Goal: Task Accomplishment & Management: Use online tool/utility

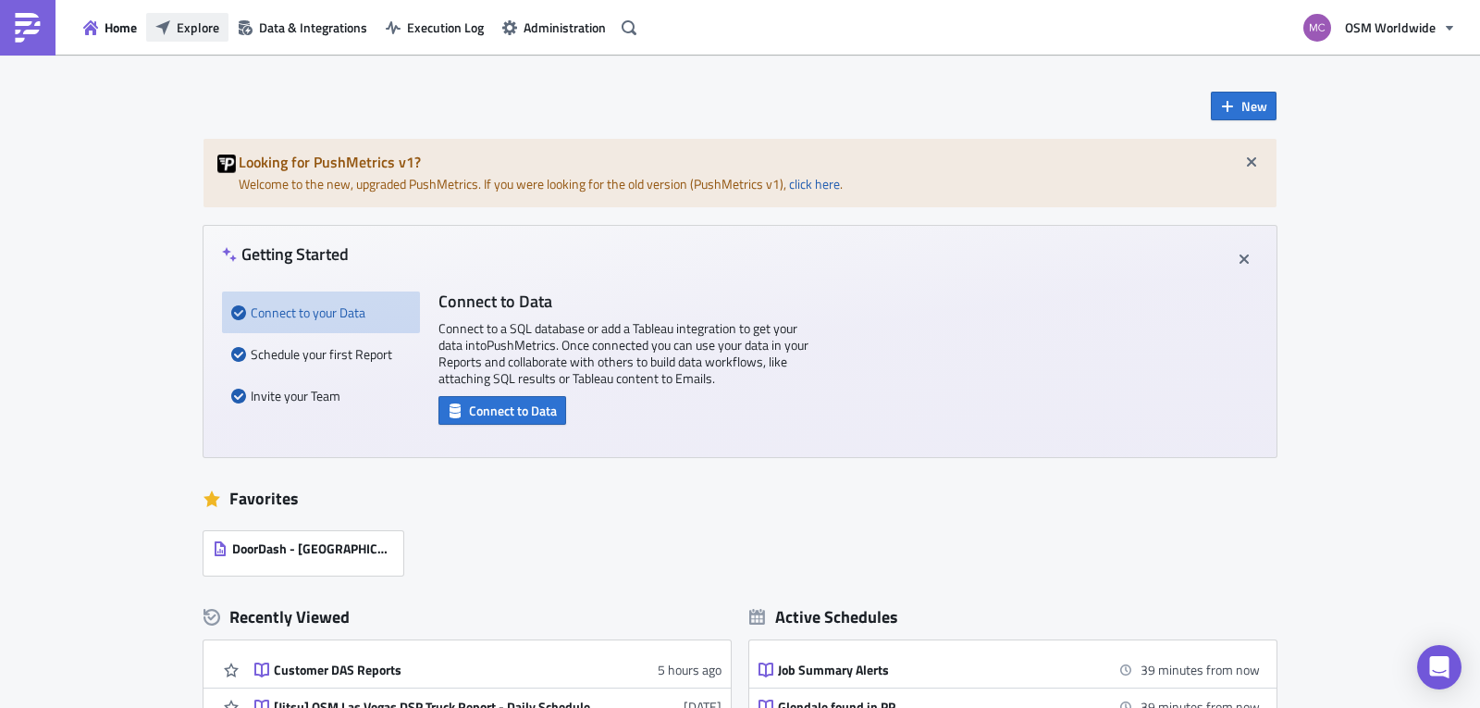
click at [193, 26] on span "Explore" at bounding box center [198, 27] width 43 height 19
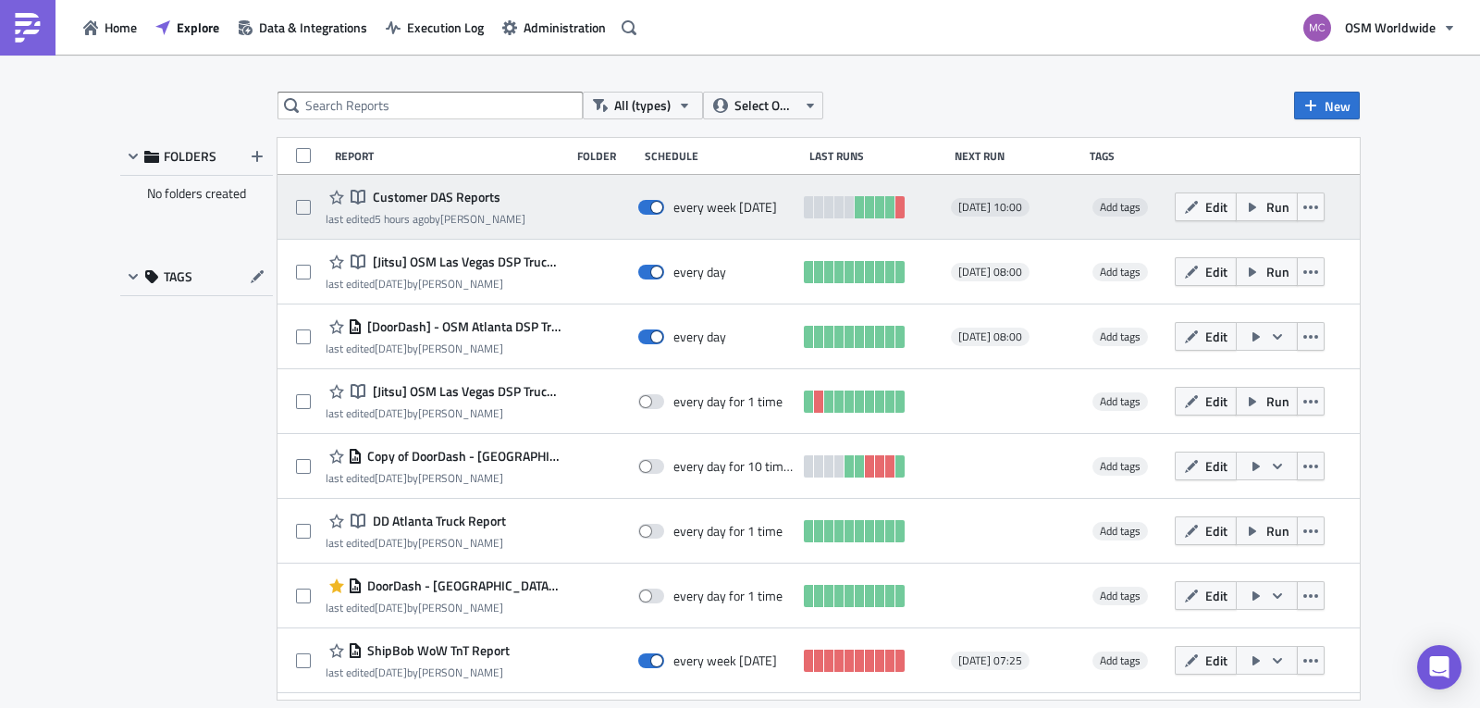
click at [448, 188] on div "Notebook Customer DAS Reports" at bounding box center [426, 197] width 200 height 22
click at [448, 191] on span "Customer DAS Reports" at bounding box center [434, 197] width 132 height 17
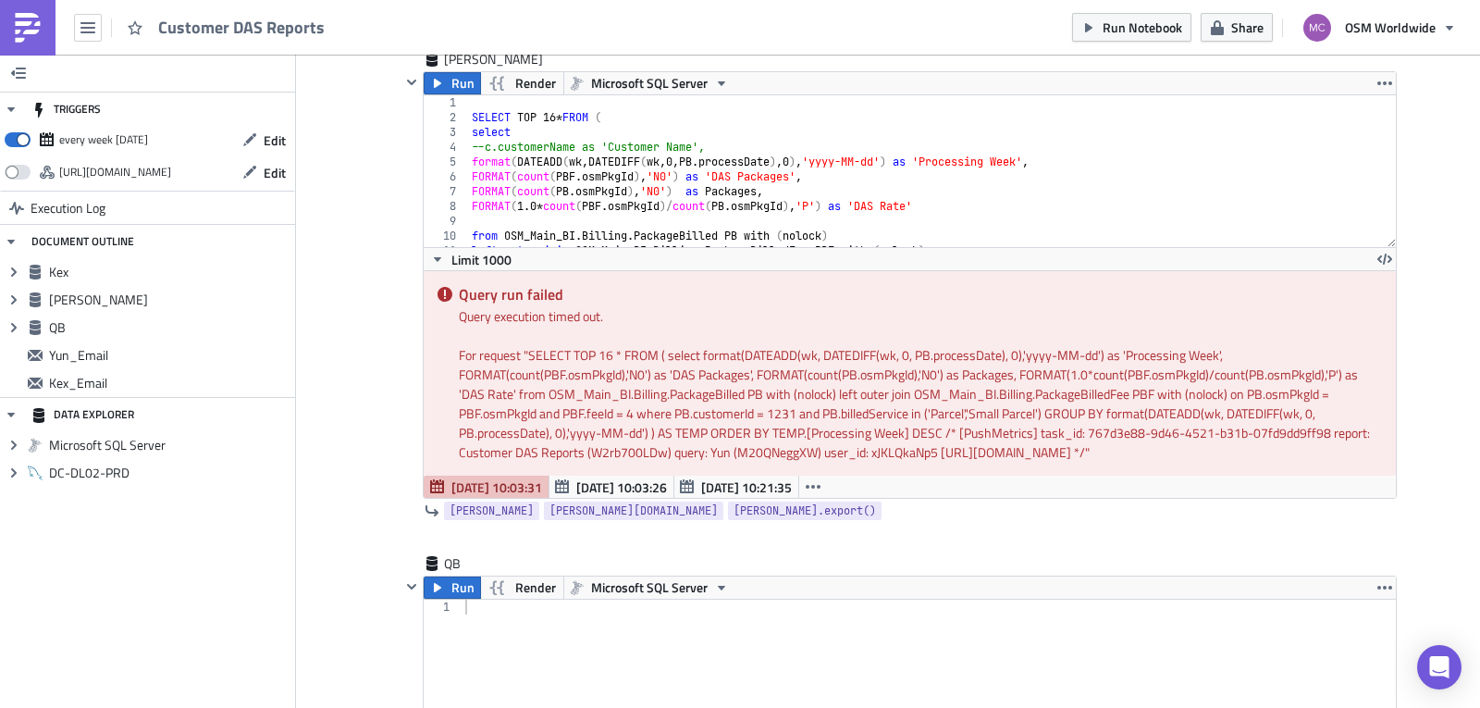
scroll to position [648, 0]
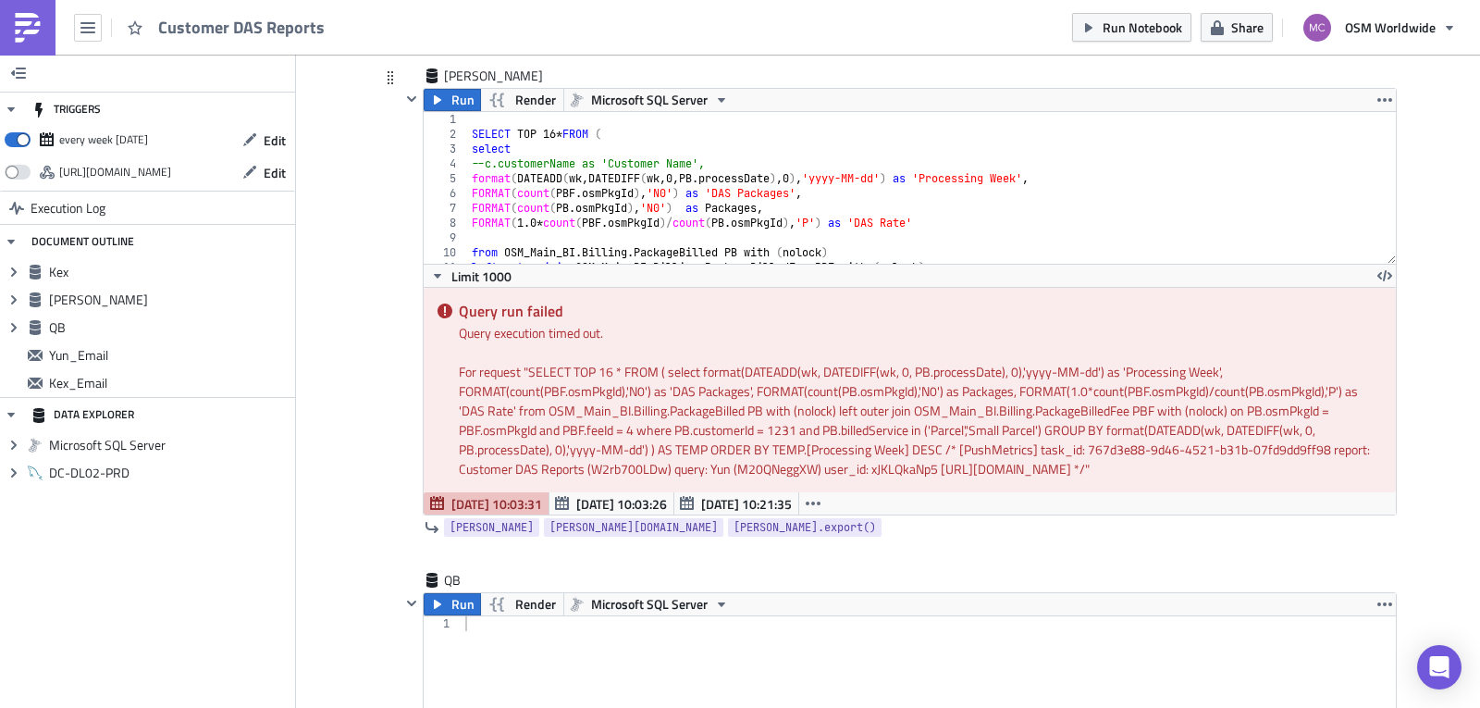
type textarea "FORMAT(count(PBF.osmPkgId),'N0') as 'DAS Packages',"
click at [917, 194] on div "SELECT TOP 16 * FROM ( select --c.customerName as 'Customer Name', format ( DAT…" at bounding box center [925, 202] width 915 height 181
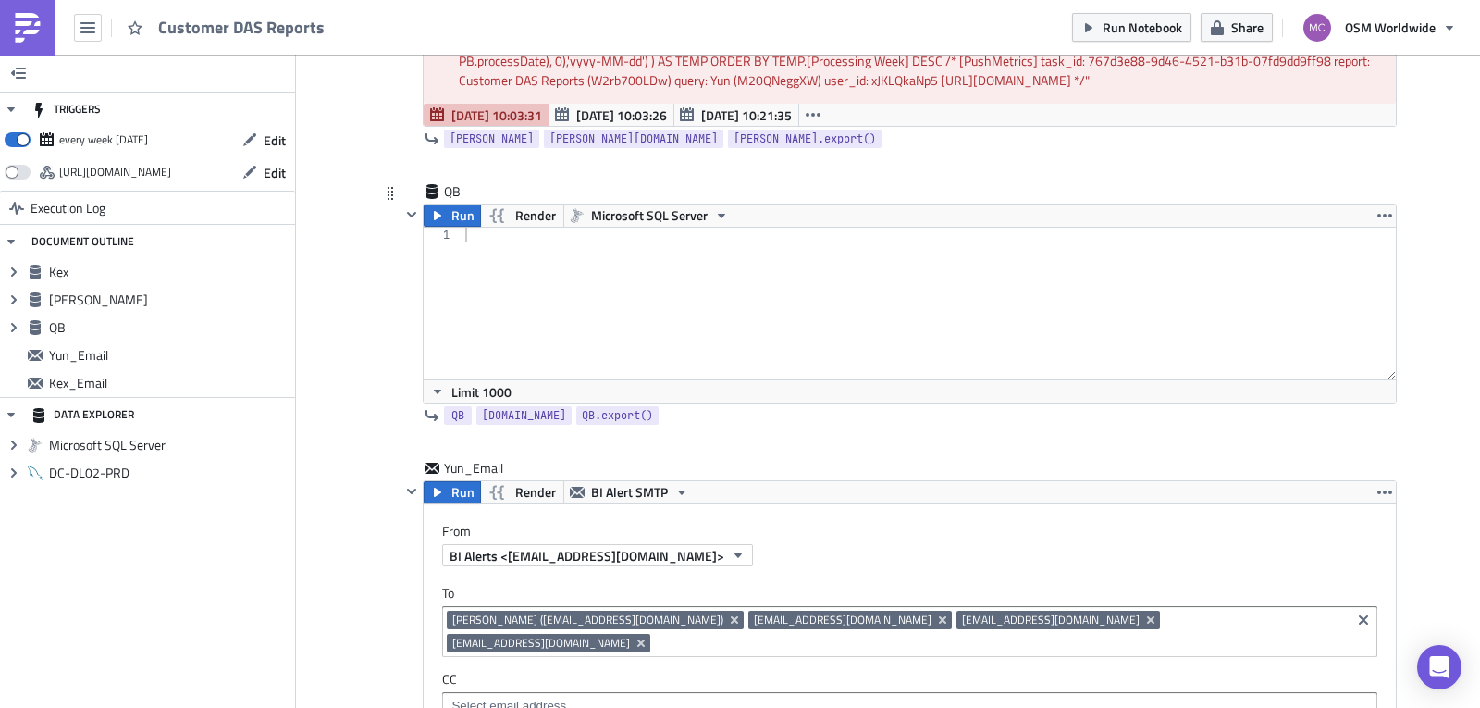
scroll to position [1048, 0]
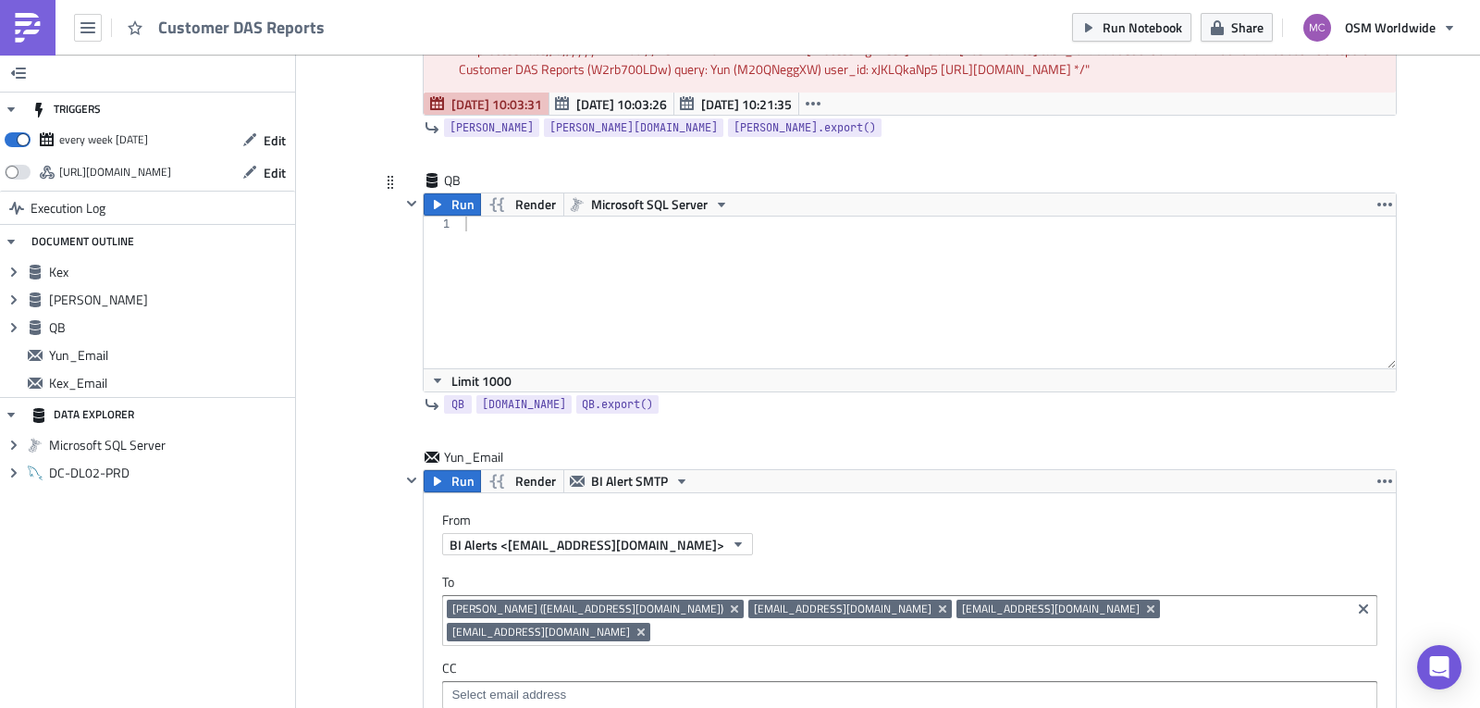
click at [844, 253] on div at bounding box center [929, 306] width 935 height 181
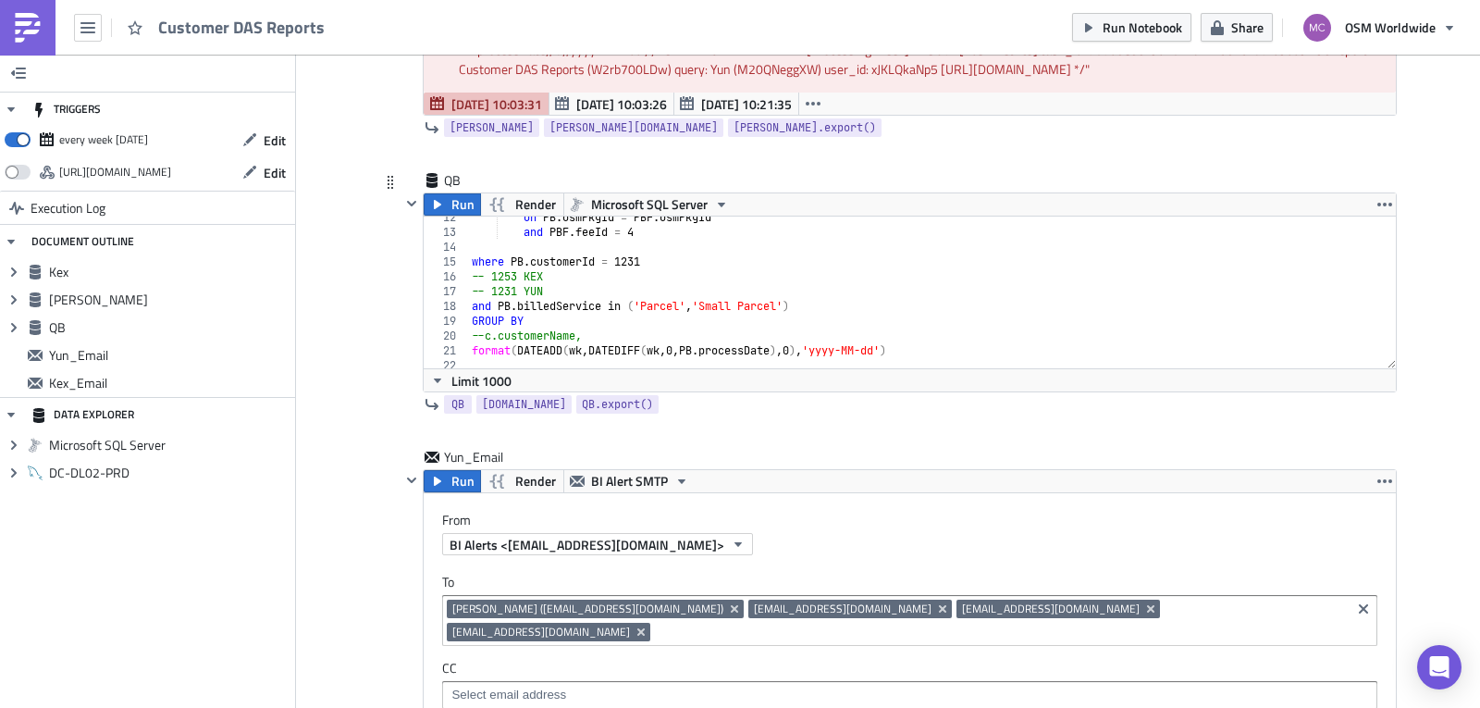
scroll to position [151, 0]
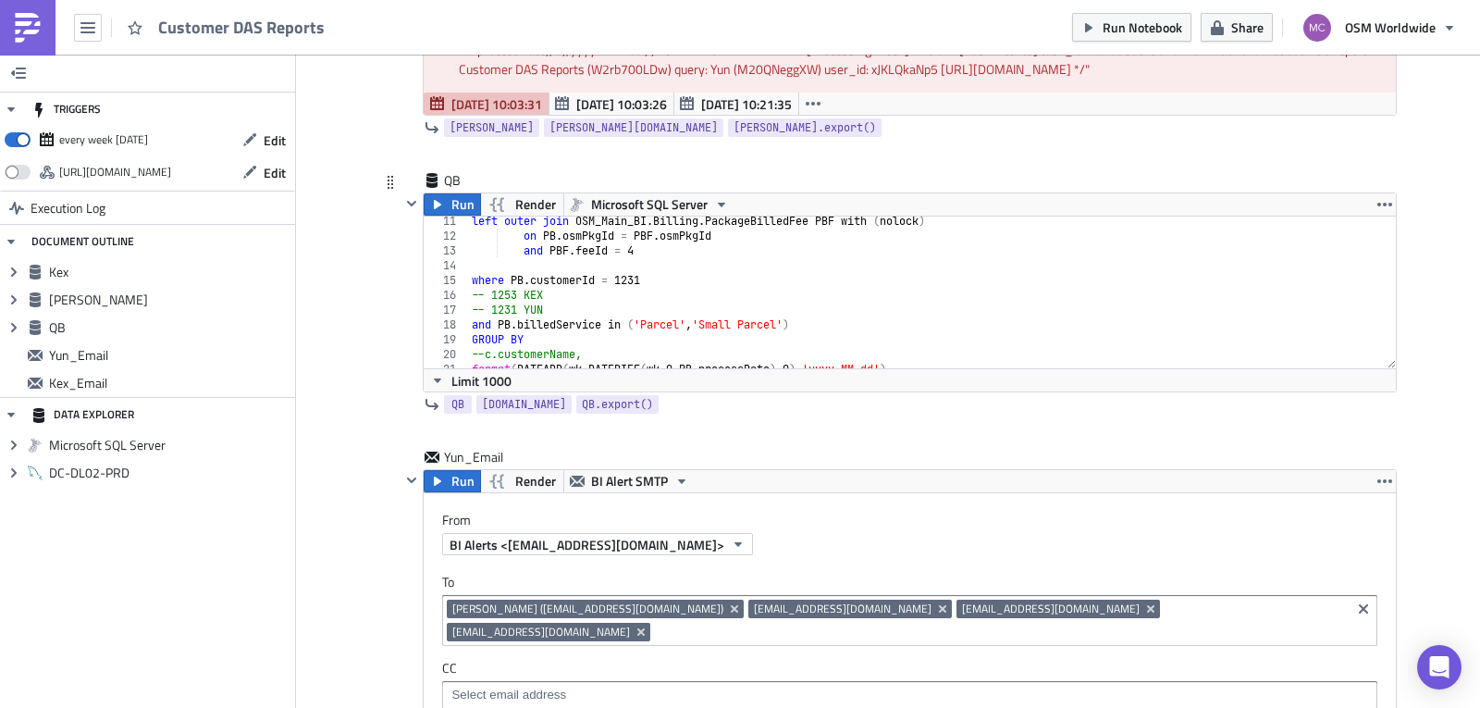
click at [628, 277] on div "left outer join OSM_Main_BI . Billing . PackageBilledFee PBF with ( nolock ) on…" at bounding box center [925, 304] width 915 height 181
paste textarea "44"
type textarea "where PB.customerId = 1244"
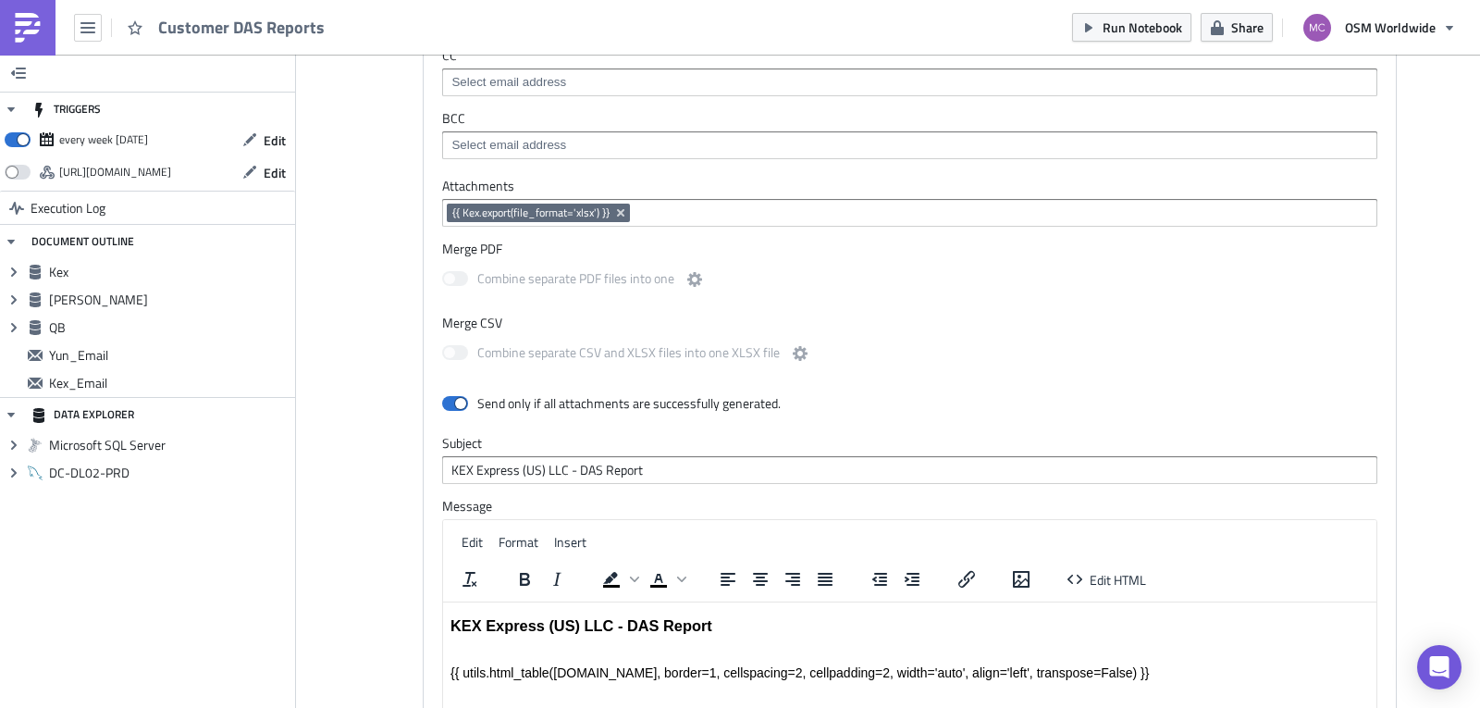
scroll to position [2871, 0]
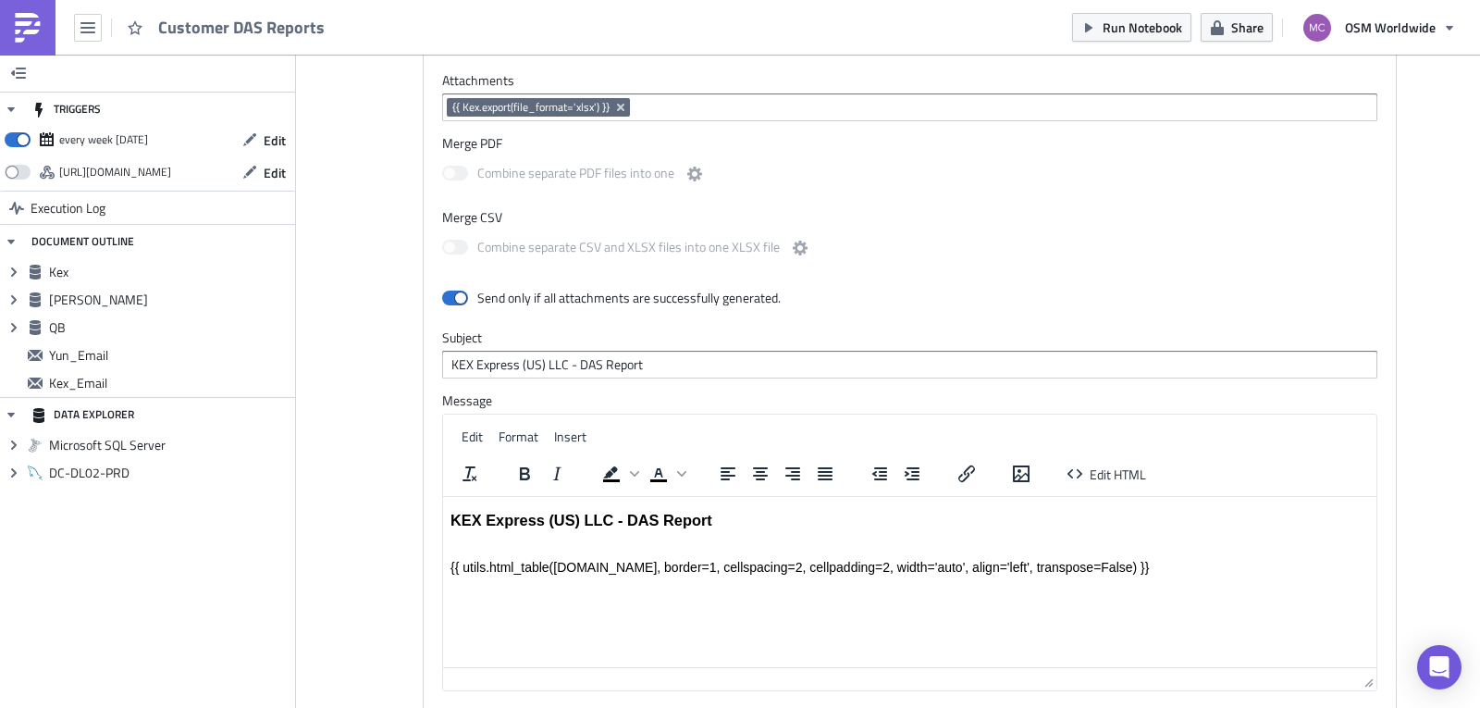
click at [871, 539] on body "KEX Express (US) LLC - DAS Report {{ utils.html_table([DOMAIN_NAME], border=1, …" at bounding box center [909, 543] width 918 height 62
copy body "KEX Express (US) LLC - DAS Report"
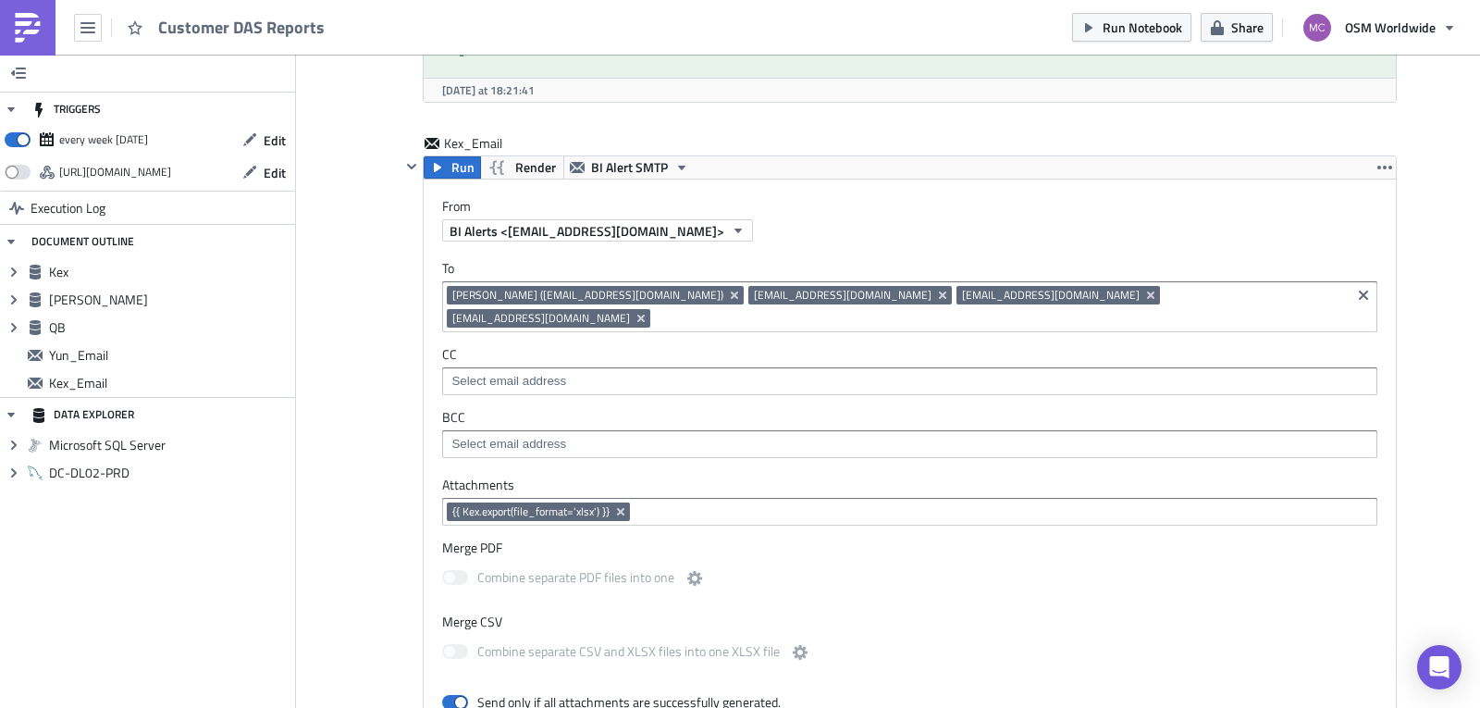
scroll to position [2982, 0]
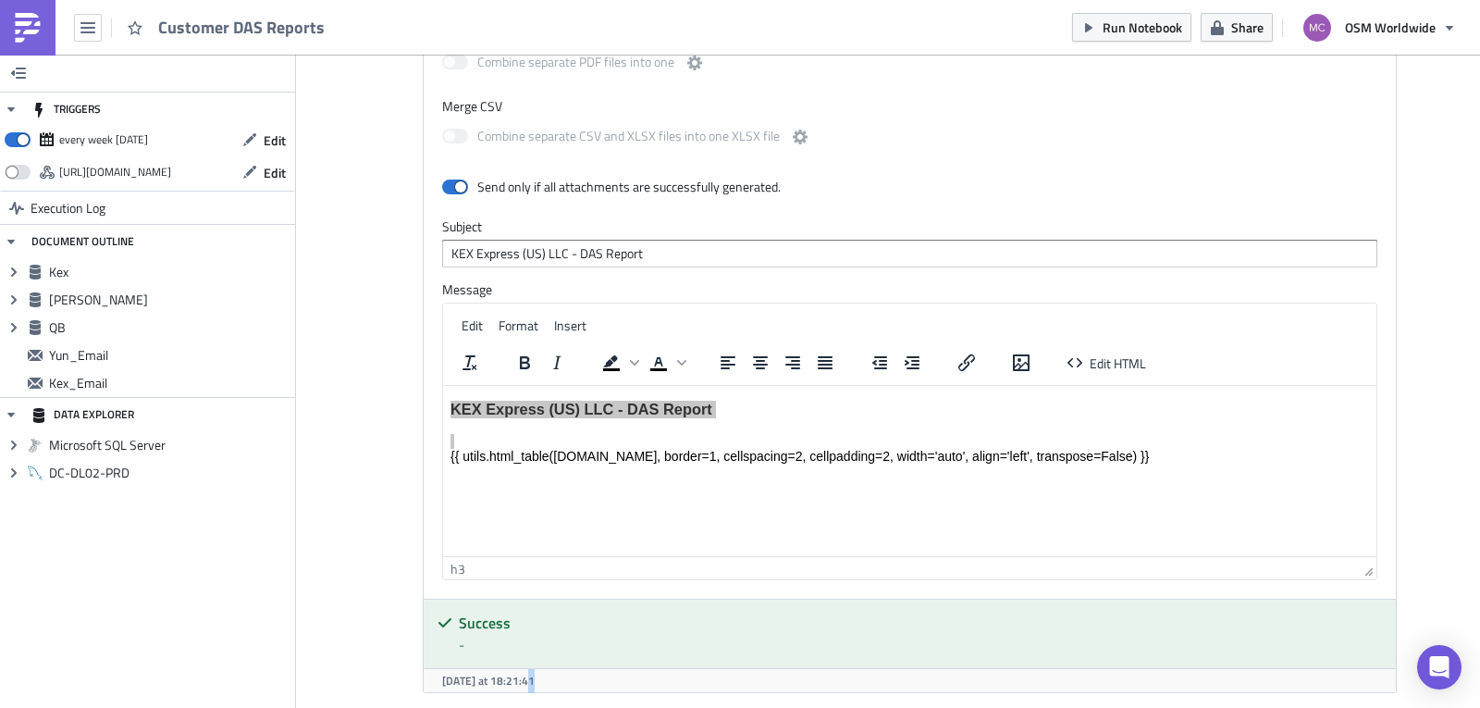
drag, startPoint x: 1461, startPoint y: 644, endPoint x: 1462, endPoint y: 659, distance: 15.8
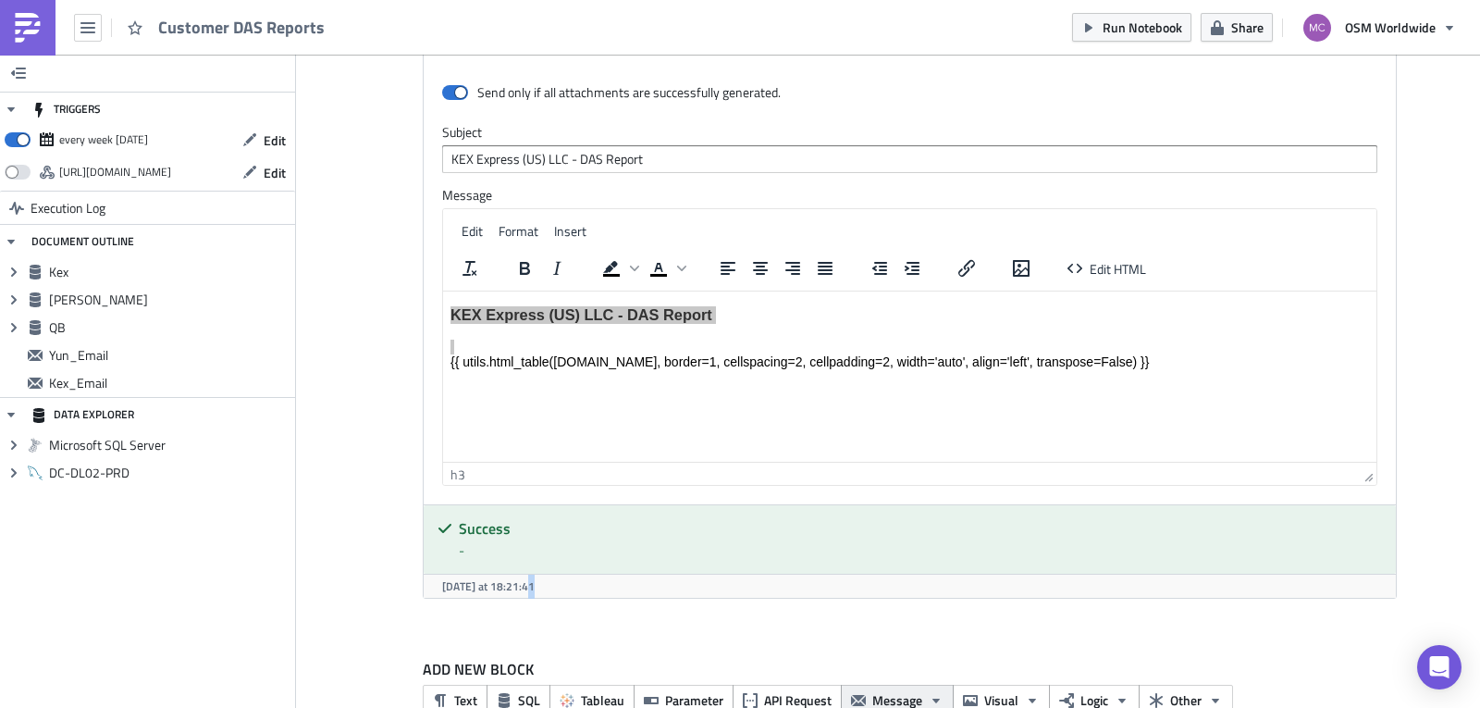
click at [889, 690] on span "Message" at bounding box center [897, 699] width 50 height 19
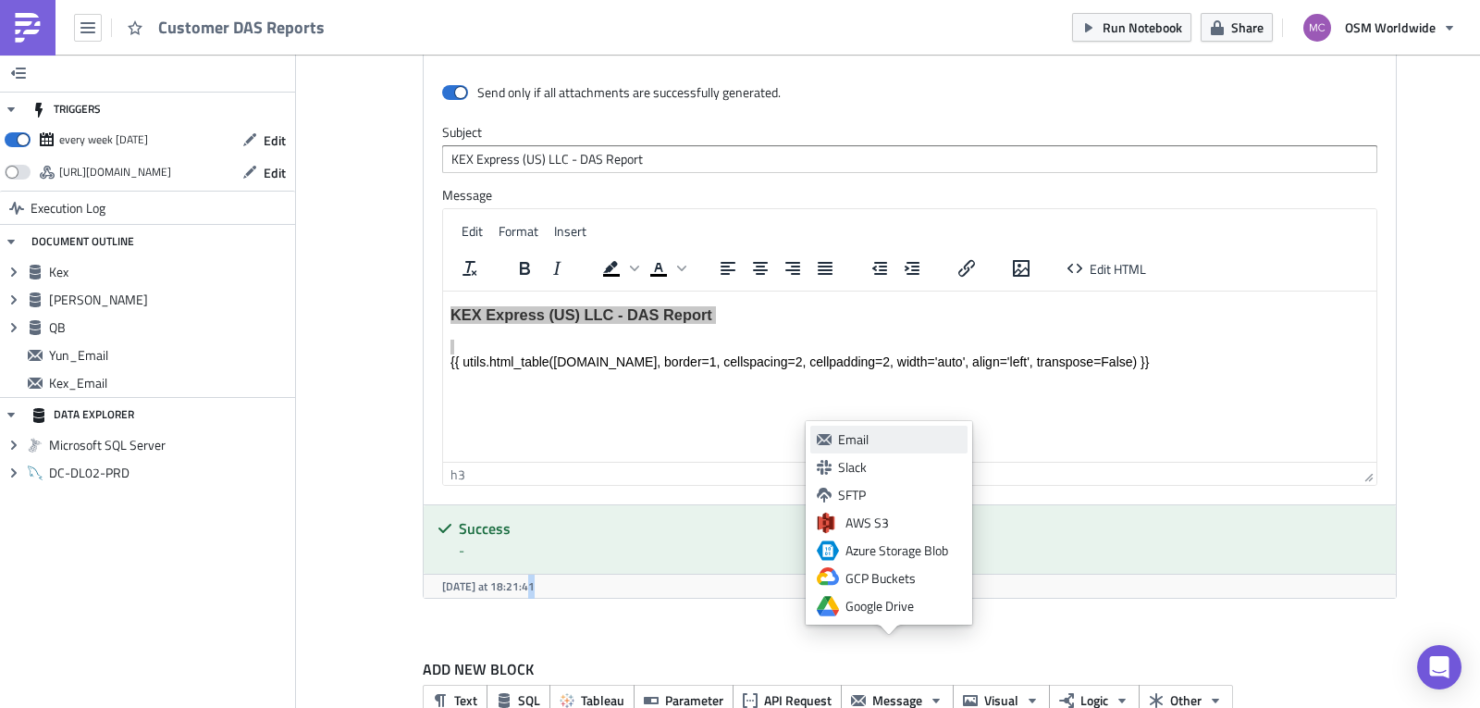
click at [902, 442] on div "Email" at bounding box center [899, 439] width 123 height 18
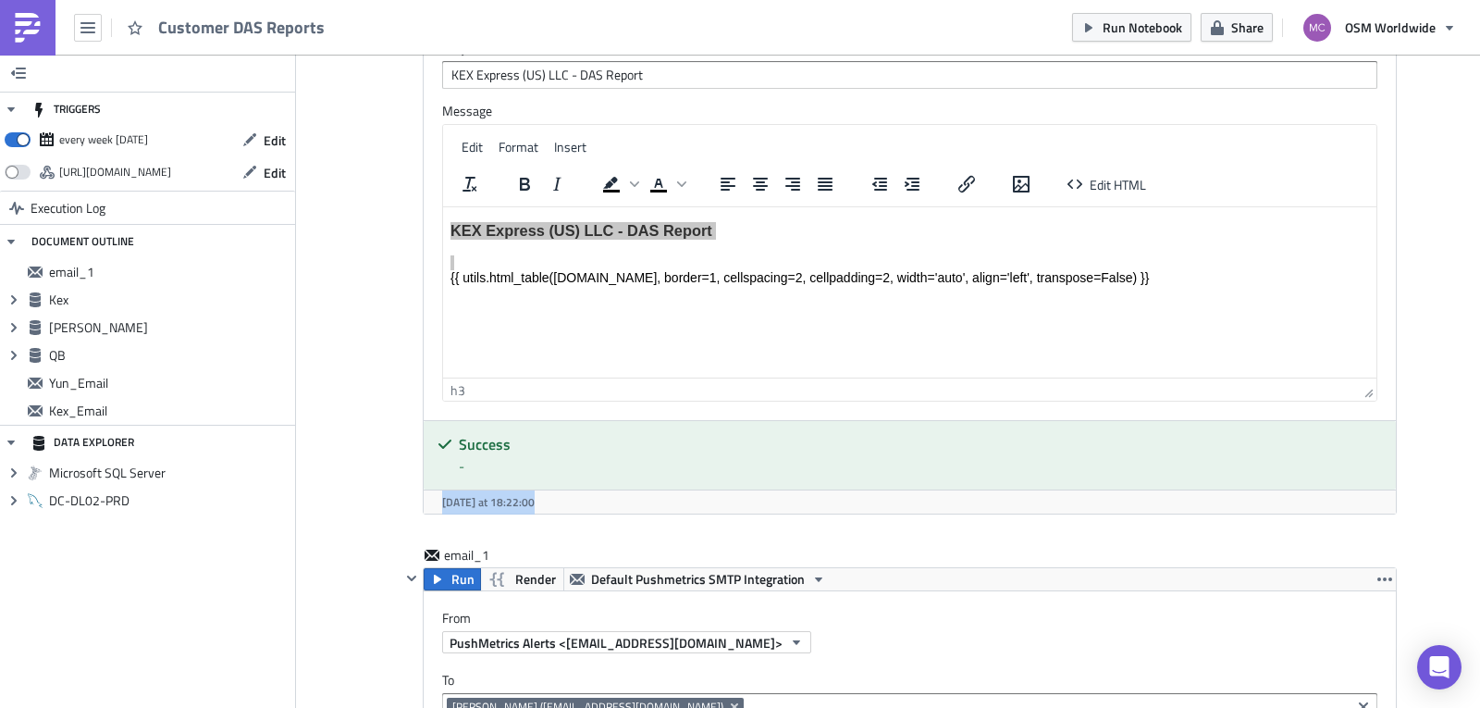
scroll to position [3741, 0]
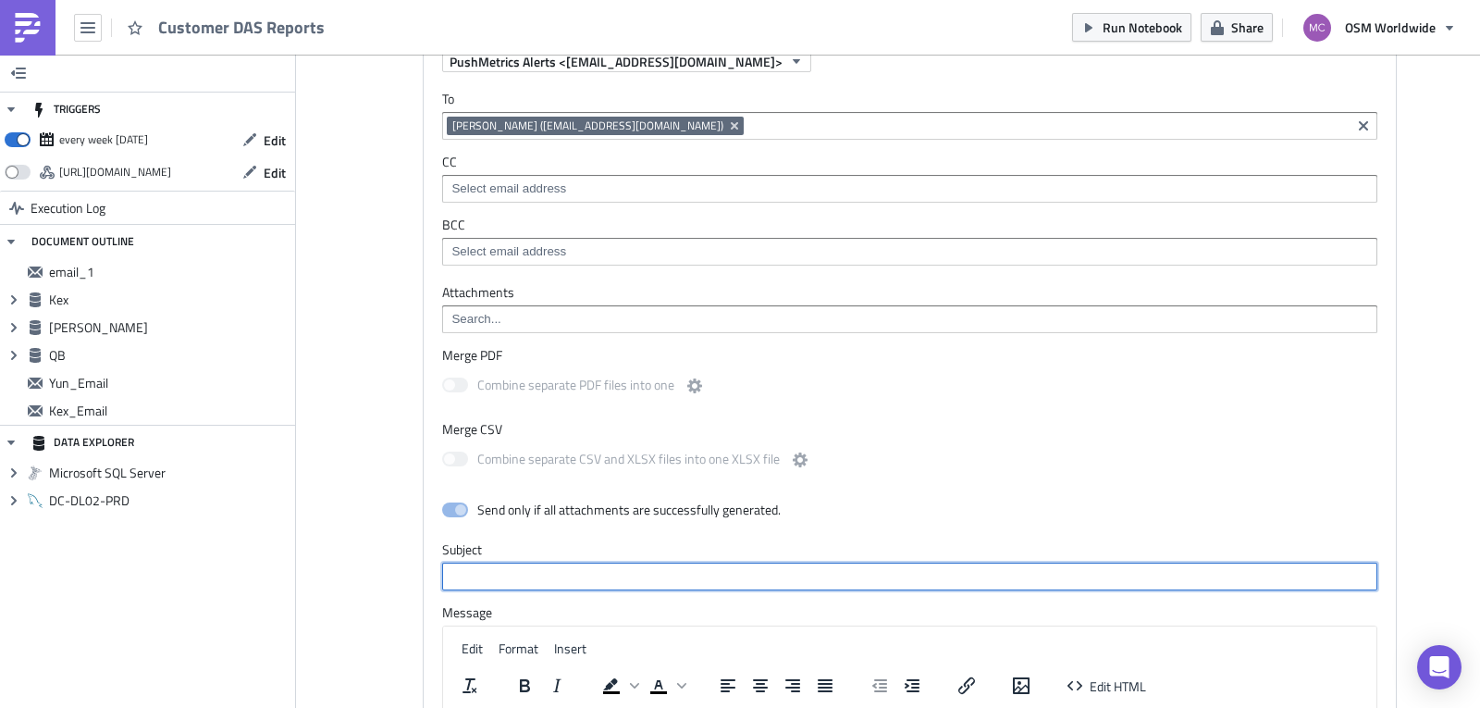
click at [555, 562] on input "text" at bounding box center [909, 576] width 935 height 28
paste input "Quick Box Fulfillment"
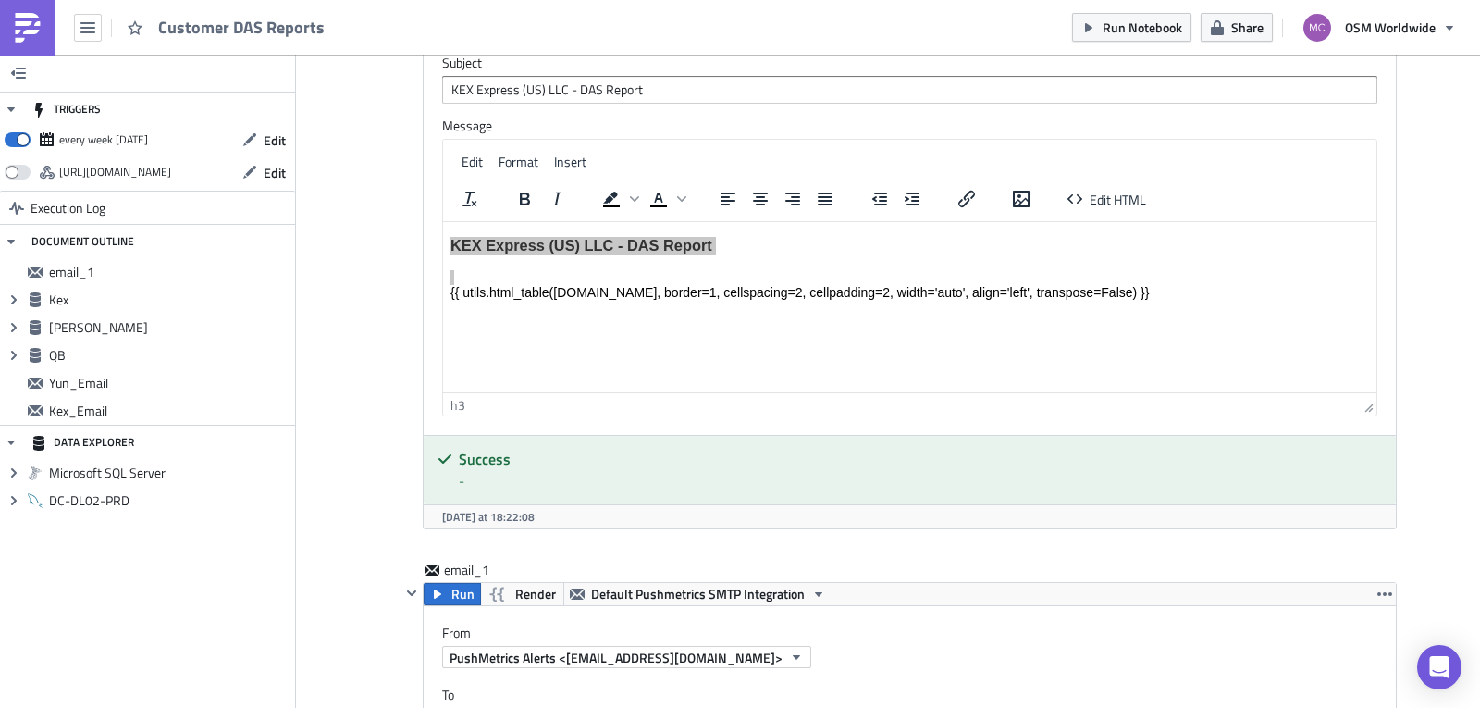
scroll to position [3104, 0]
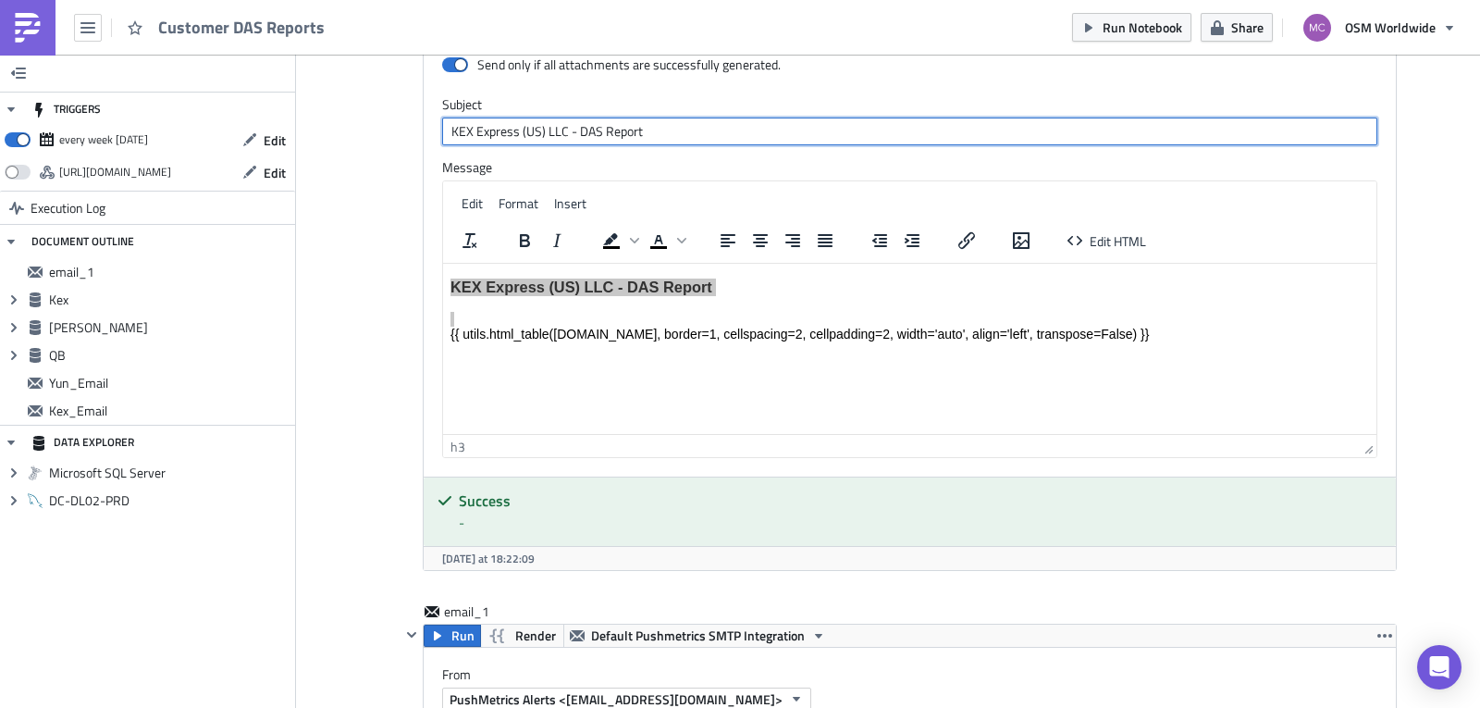
drag, startPoint x: 562, startPoint y: 86, endPoint x: 735, endPoint y: 88, distance: 173.0
click at [735, 117] on input "KEX Express (US) LLC - DAS Report" at bounding box center [909, 131] width 935 height 28
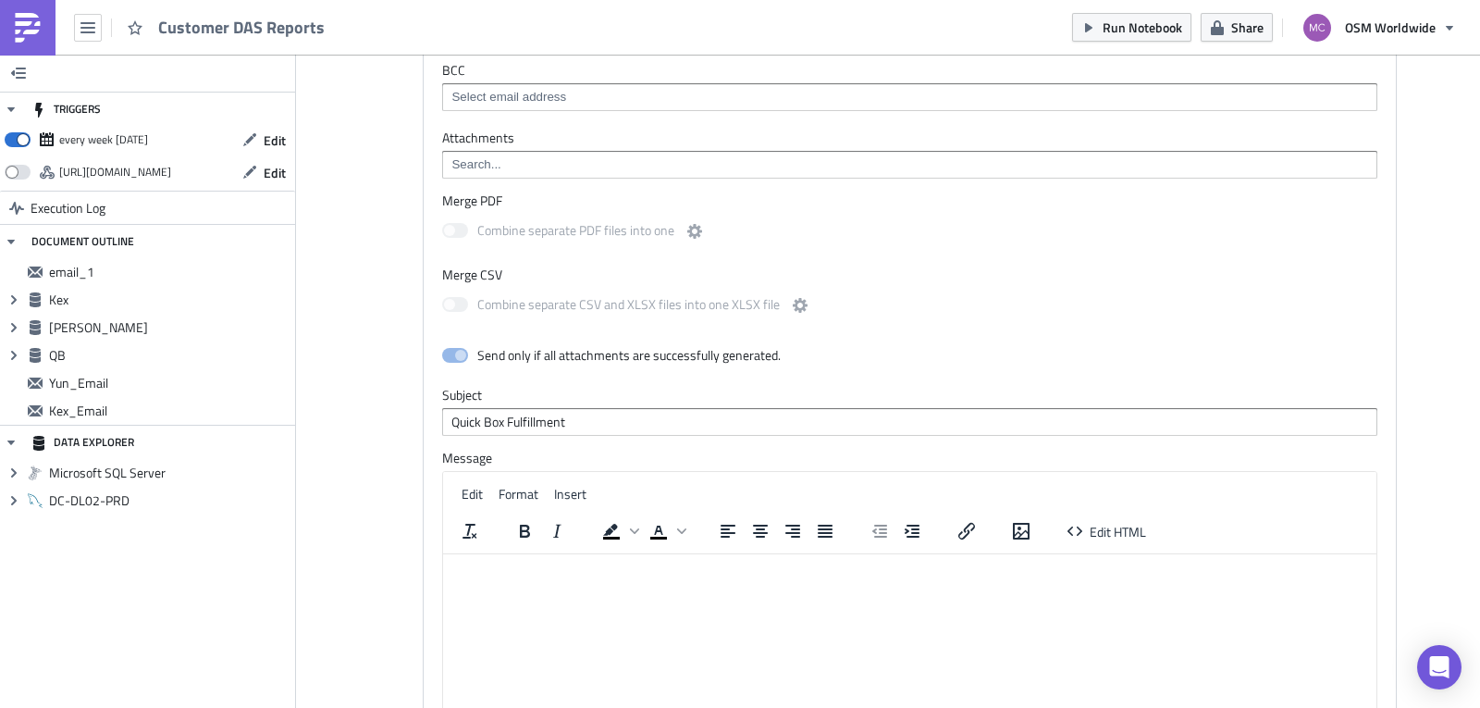
scroll to position [3903, 0]
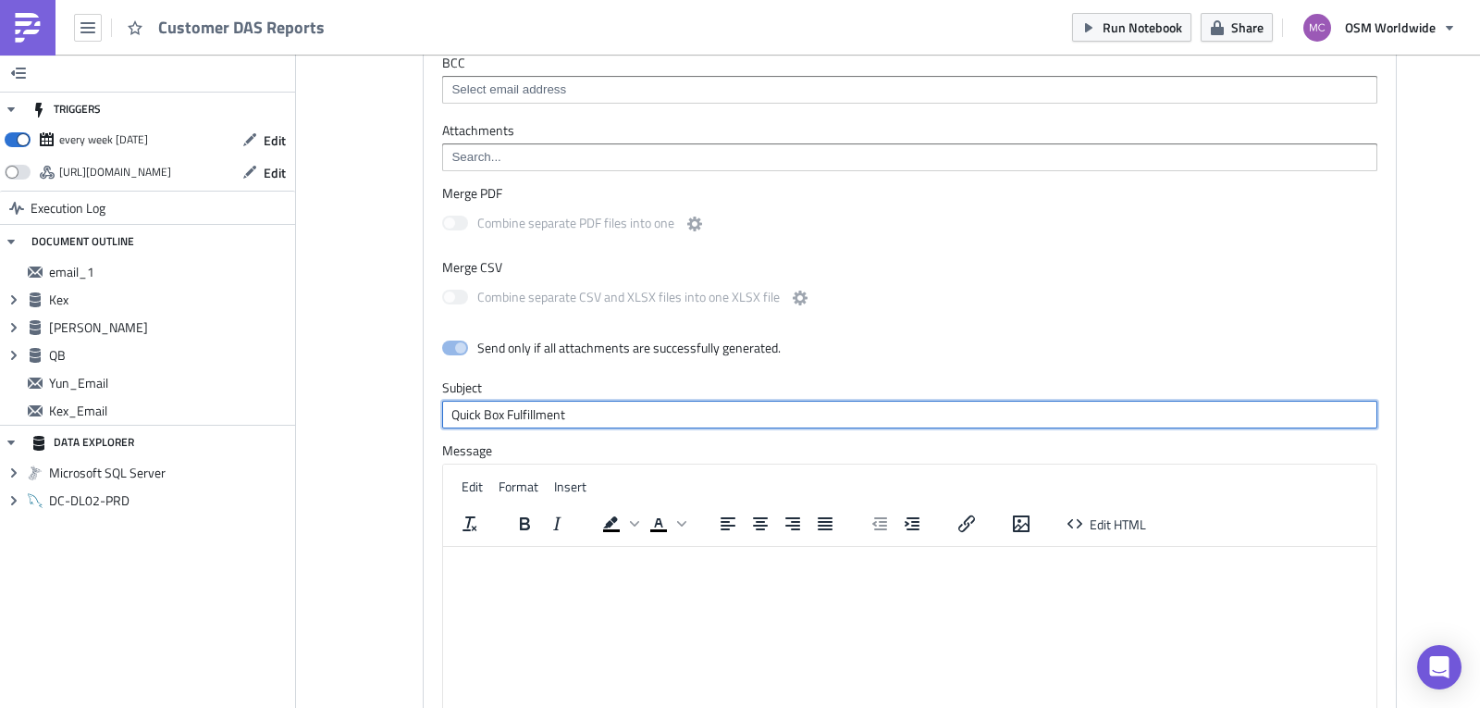
click at [701, 401] on input "Quick Box Fulfillment" at bounding box center [909, 415] width 935 height 28
paste input "- DAS Report"
drag, startPoint x: 683, startPoint y: 369, endPoint x: 260, endPoint y: 369, distance: 422.7
type input "Quick Box Fulfillment - DAS Report"
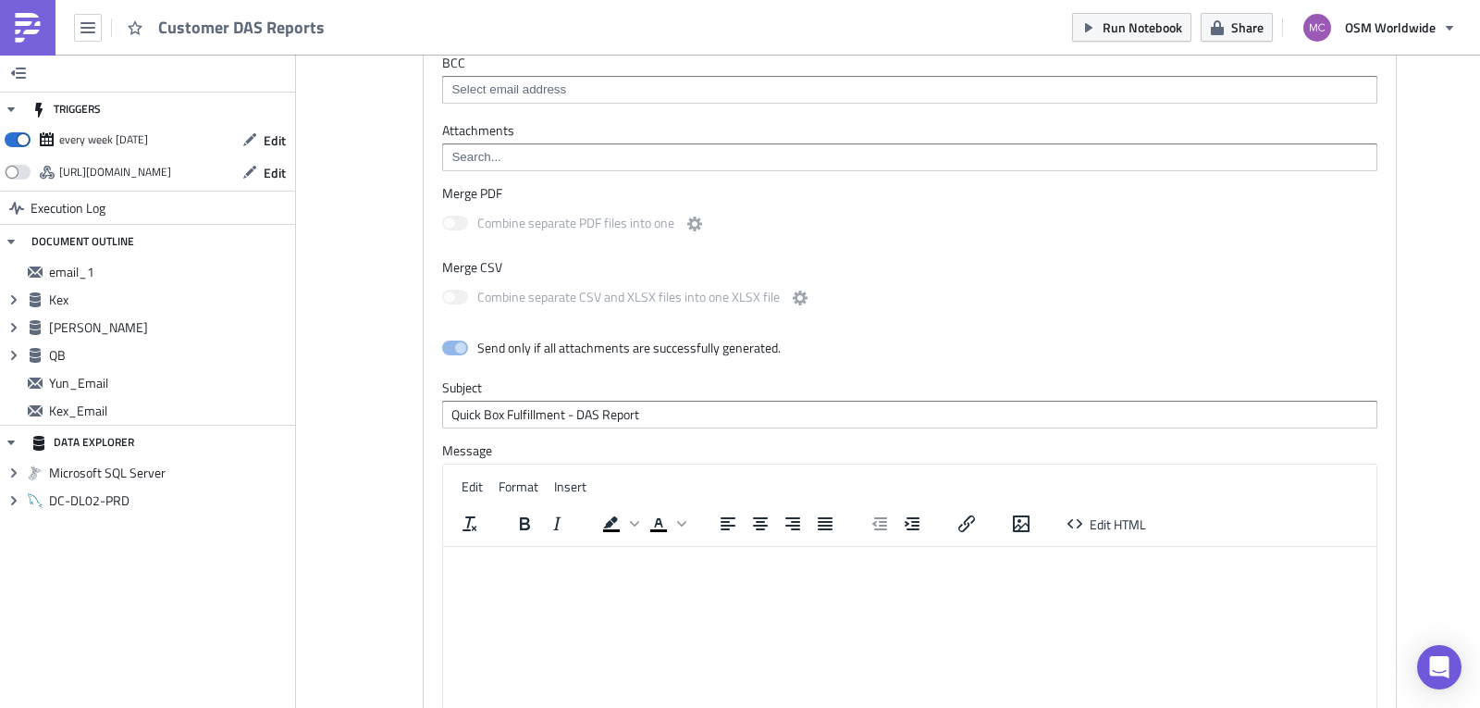
click at [512, 573] on html at bounding box center [909, 562] width 933 height 30
paste body "Rich Text Area. Press ALT-0 for help."
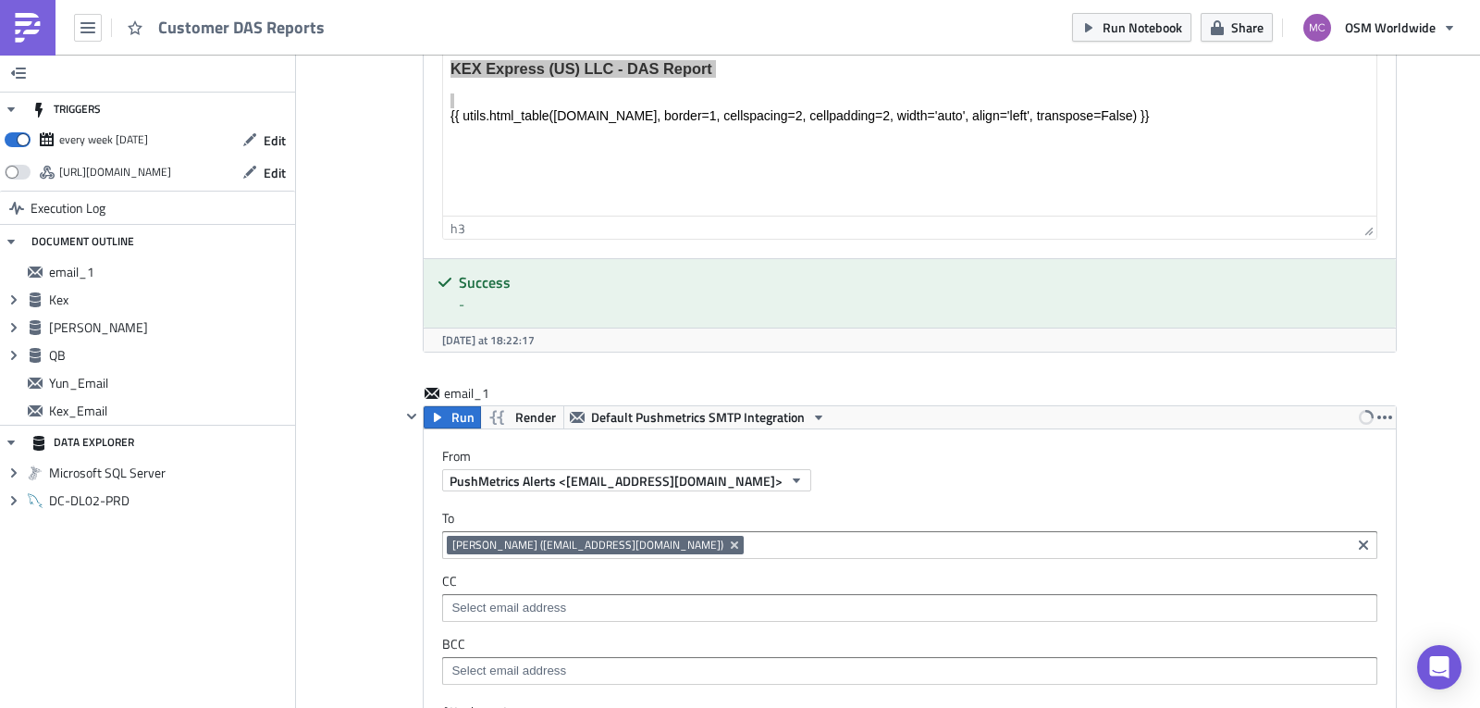
scroll to position [3056, 0]
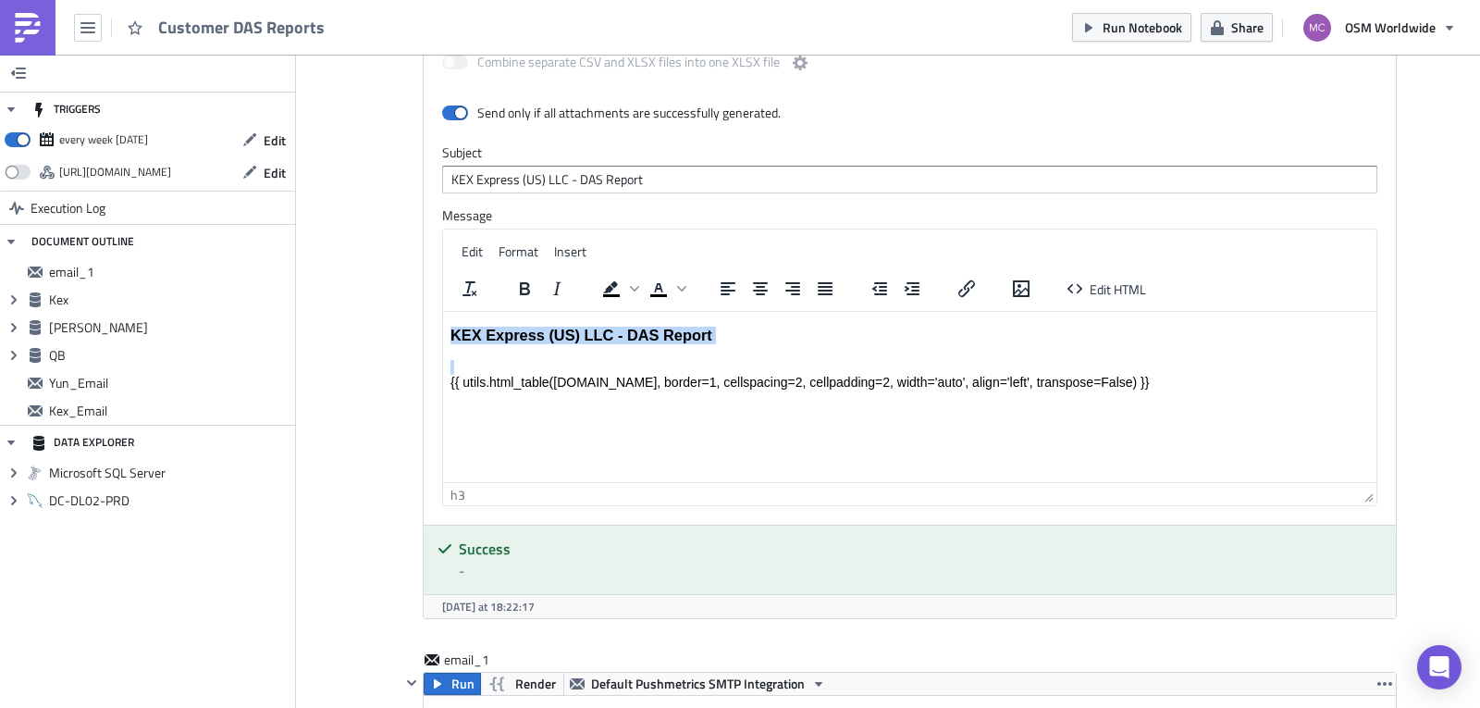
click at [932, 389] on div "{{ utils.html_table([DOMAIN_NAME], border=1, cellspacing=2, cellpadding=2, widt…" at bounding box center [909, 382] width 918 height 15
copy body "KEX Express (US) LLC - DAS Report"
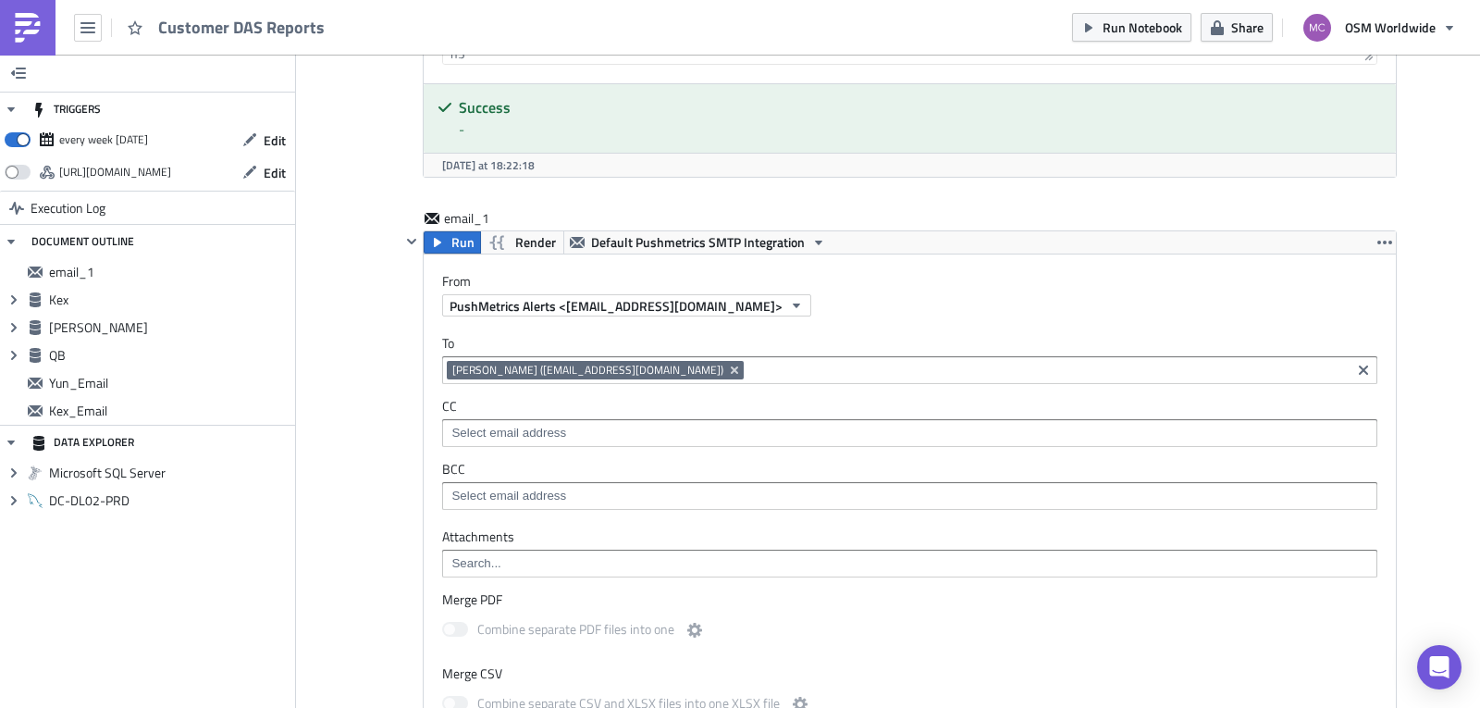
scroll to position [3889, 0]
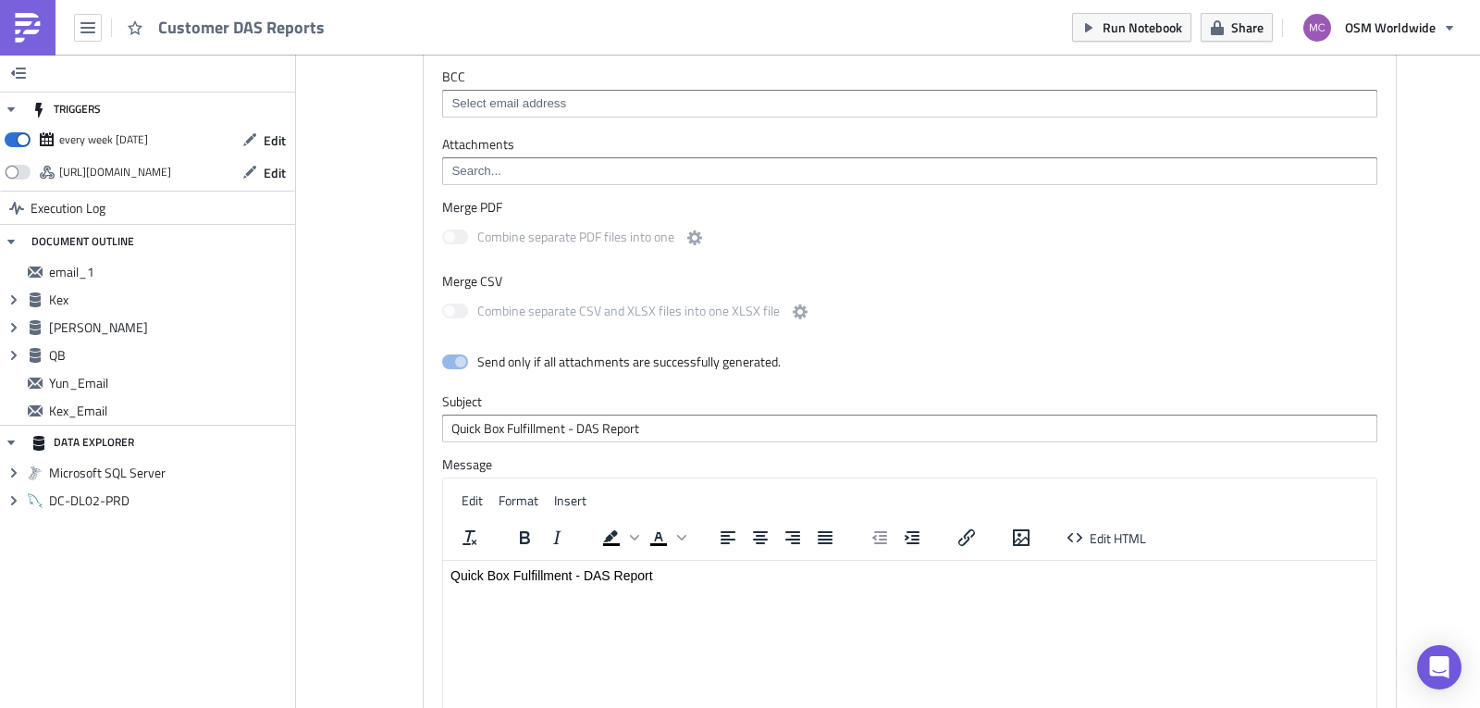
click at [727, 590] on html "Quick Box Fulfillment - DAS Report" at bounding box center [909, 576] width 933 height 30
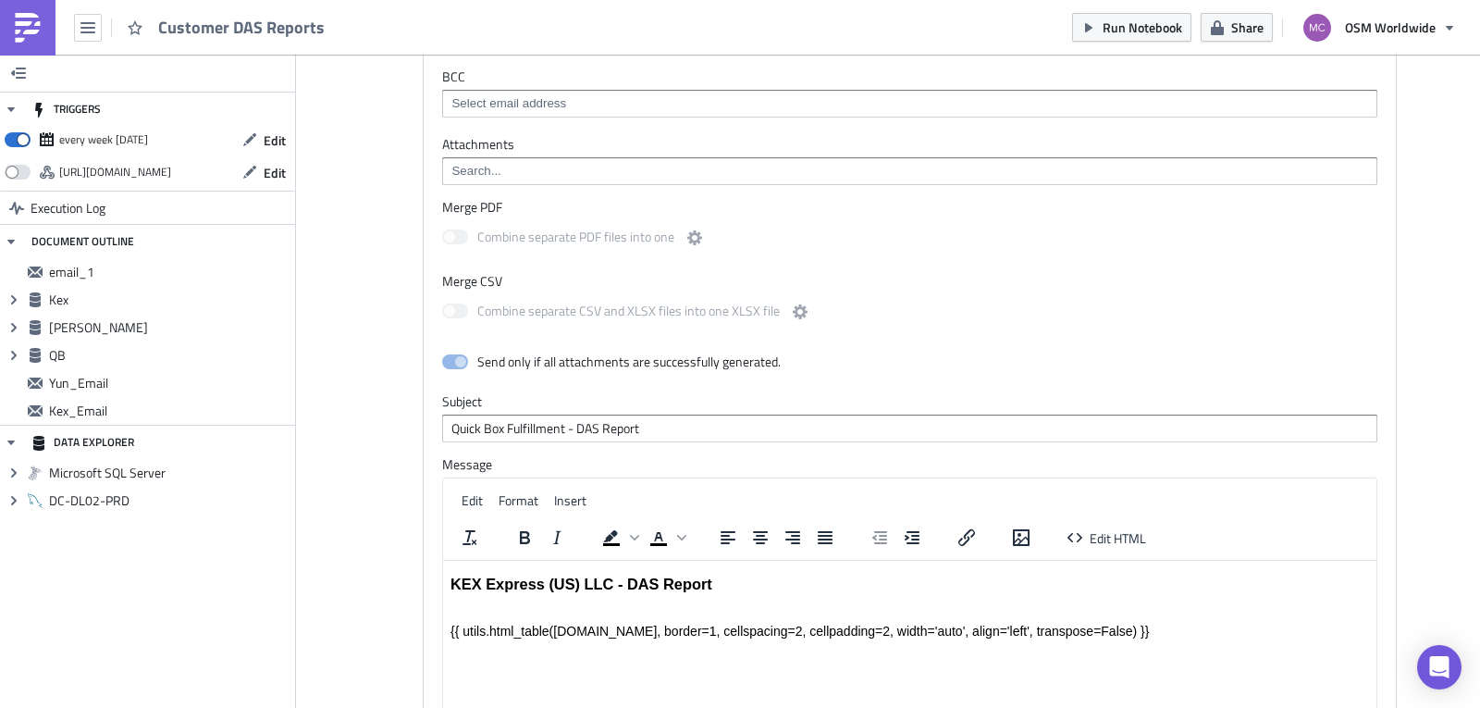
click at [517, 414] on input "Quick Box Fulfillment - DAS Report" at bounding box center [909, 428] width 935 height 28
drag, startPoint x: 560, startPoint y: 382, endPoint x: 332, endPoint y: 382, distance: 227.5
click at [551, 582] on strong "KEX Express (US) LLC - DAS Report" at bounding box center [581, 583] width 262 height 17
drag, startPoint x: 561, startPoint y: 586, endPoint x: 468, endPoint y: 583, distance: 93.5
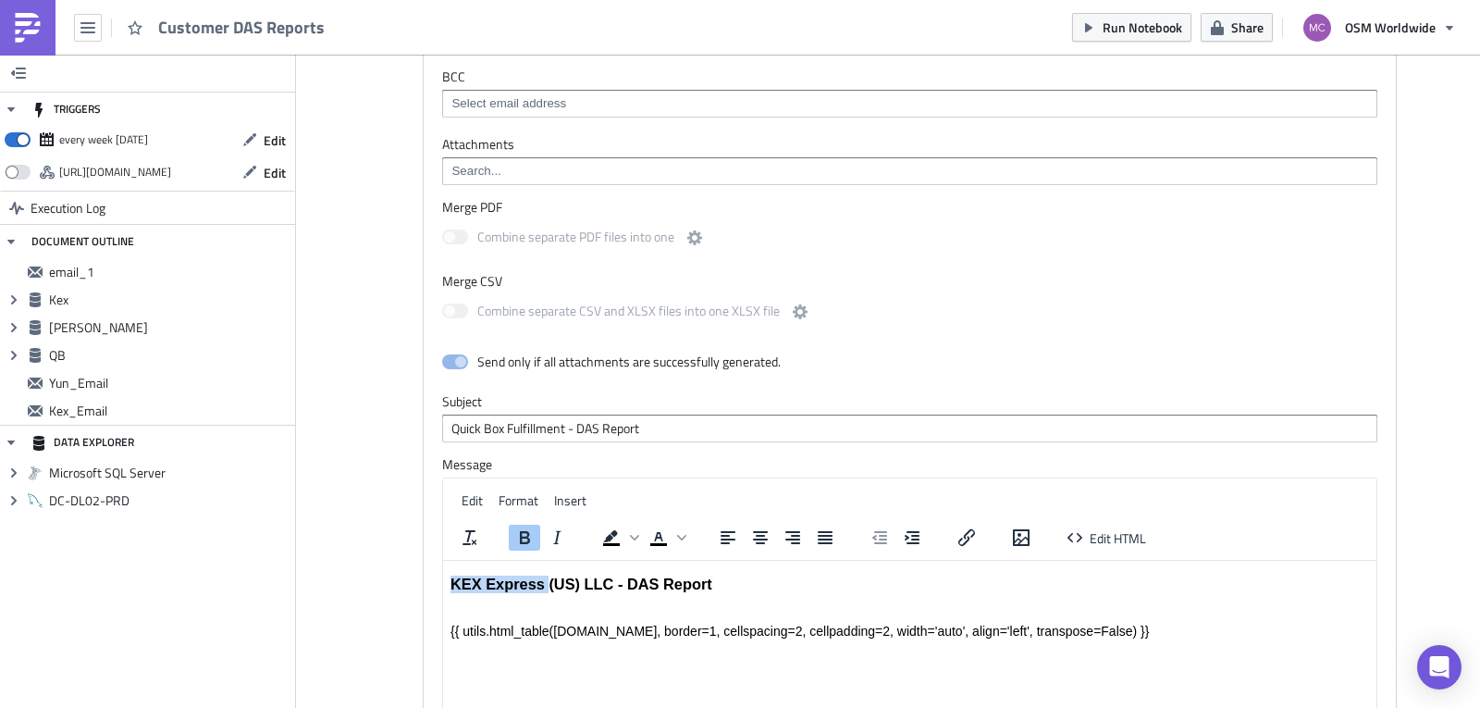
click at [457, 583] on strong "KEX Express (US) LLC - DAS Report" at bounding box center [581, 583] width 262 height 17
click at [475, 584] on strong "KEX Express (US) LLC - DAS Report" at bounding box center [581, 583] width 262 height 17
drag, startPoint x: 556, startPoint y: 587, endPoint x: 861, endPoint y: 1095, distance: 592.5
click at [443, 581] on html "KEX Express (US) LLC - DAS Report {{ utils.html_table([DOMAIN_NAME], border=1, …" at bounding box center [909, 603] width 933 height 85
click at [463, 582] on strong "KEX Express (US) LLC - DAS Report" at bounding box center [581, 583] width 262 height 17
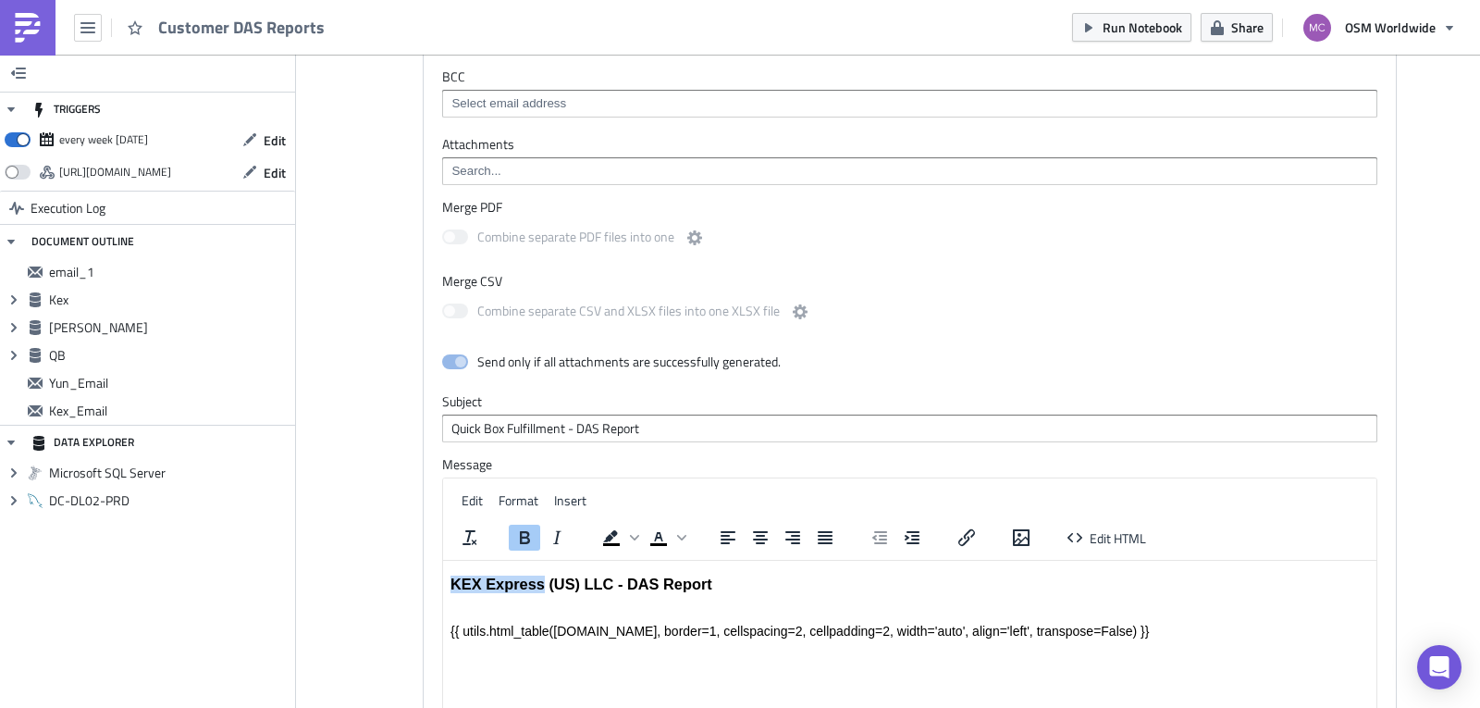
drag, startPoint x: 560, startPoint y: 588, endPoint x: 865, endPoint y: 1099, distance: 594.9
click at [443, 585] on html "KEX Express (US) LLC - DAS Report {{ utils.html_table([DOMAIN_NAME], border=1, …" at bounding box center [909, 603] width 933 height 85
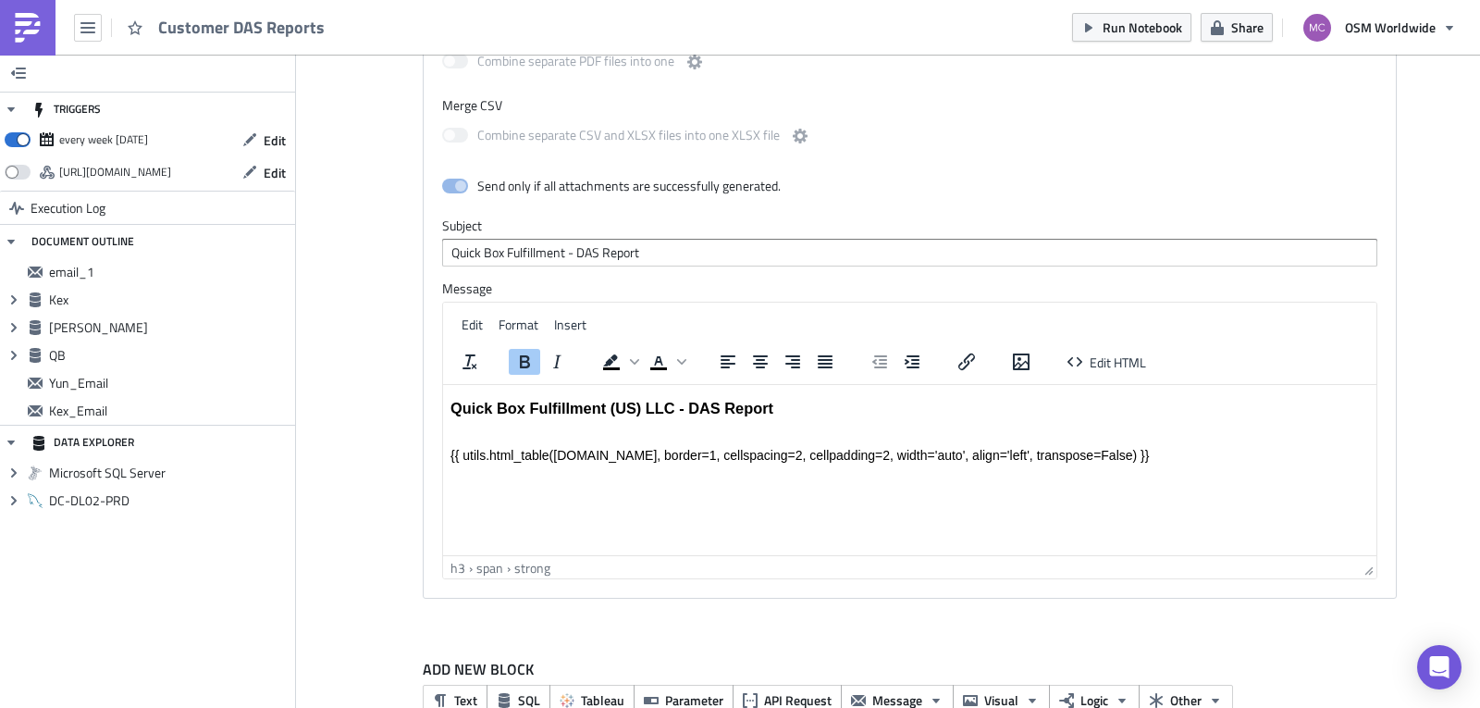
click at [566, 460] on div "{{ utils.html_table([DOMAIN_NAME], border=1, cellspacing=2, cellpadding=2, widt…" at bounding box center [909, 455] width 918 height 15
click at [742, 462] on div "{{ utils.html_table([DOMAIN_NAME], border=1, cellspacing=2, cellpadding=2, widt…" at bounding box center [909, 455] width 918 height 15
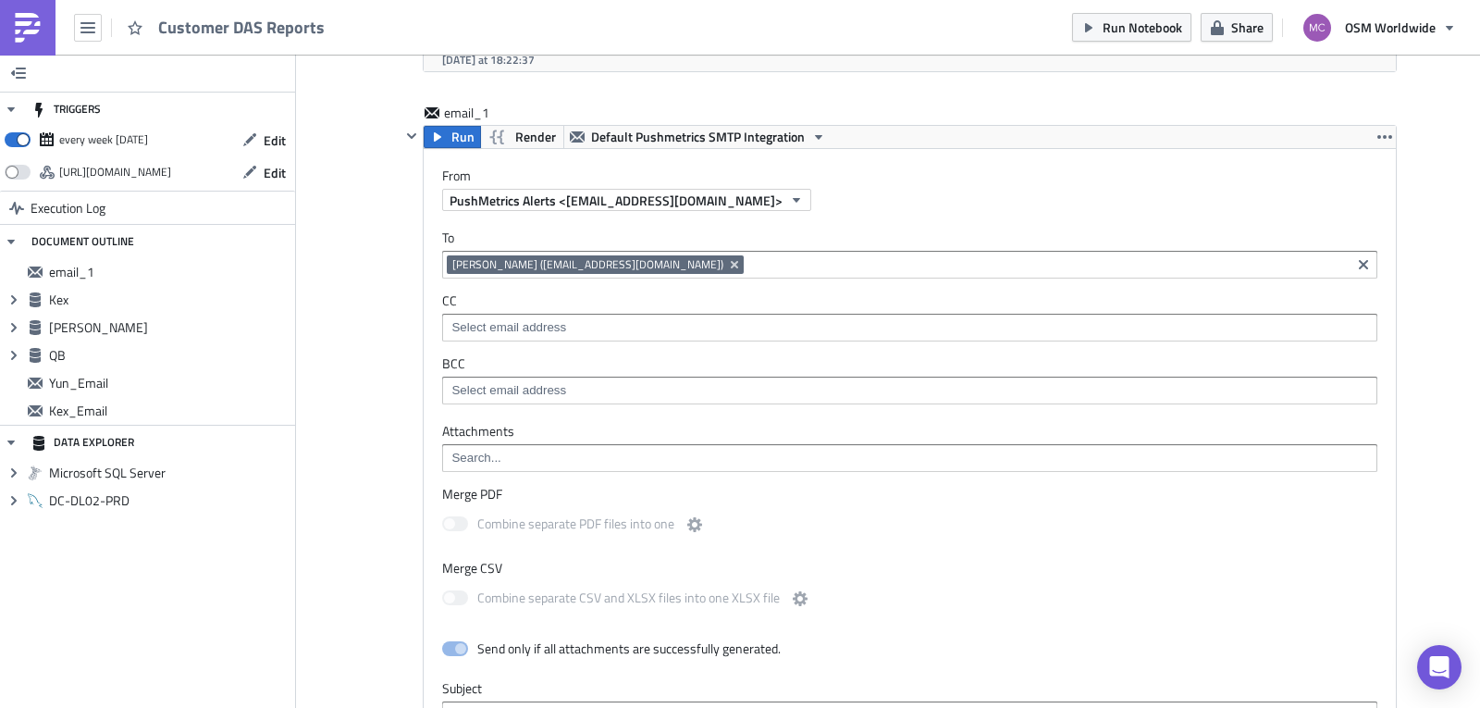
scroll to position [3575, 0]
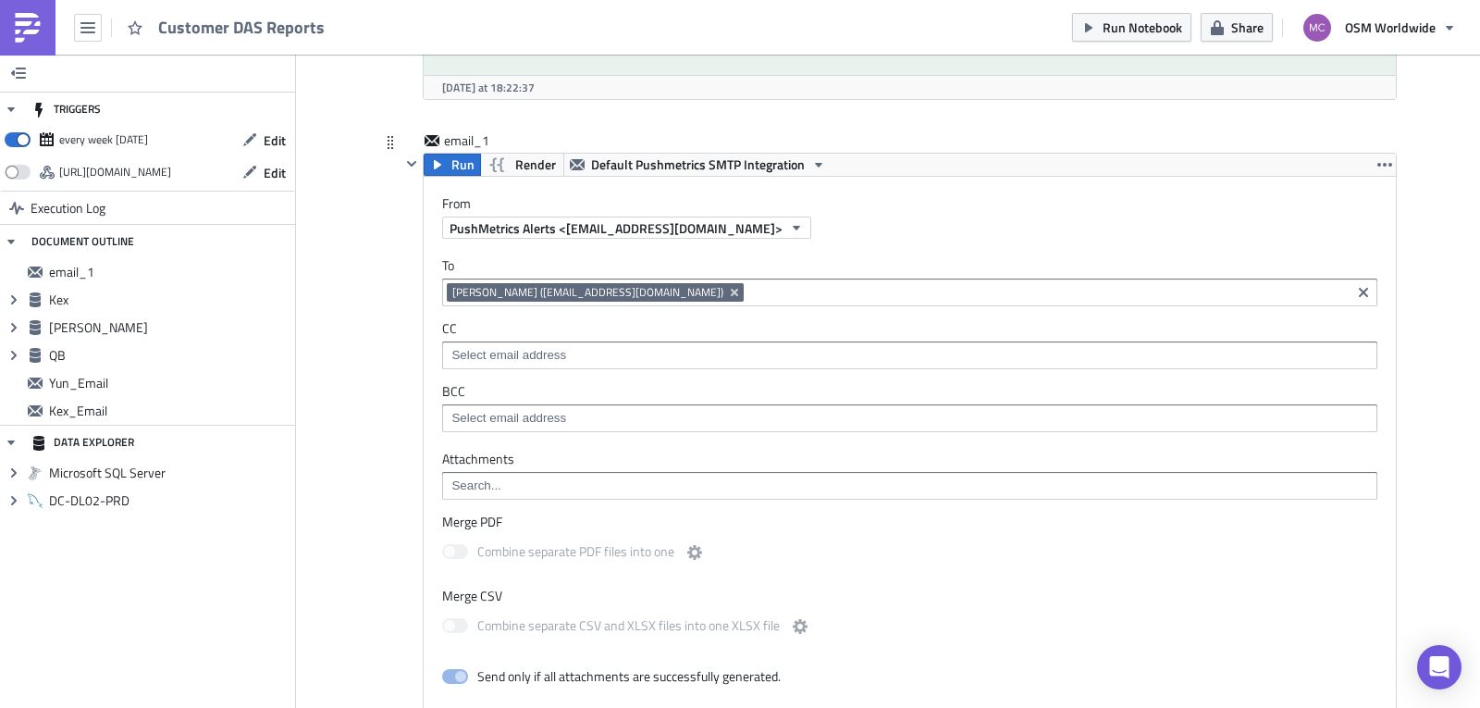
click at [827, 283] on input at bounding box center [1047, 292] width 598 height 18
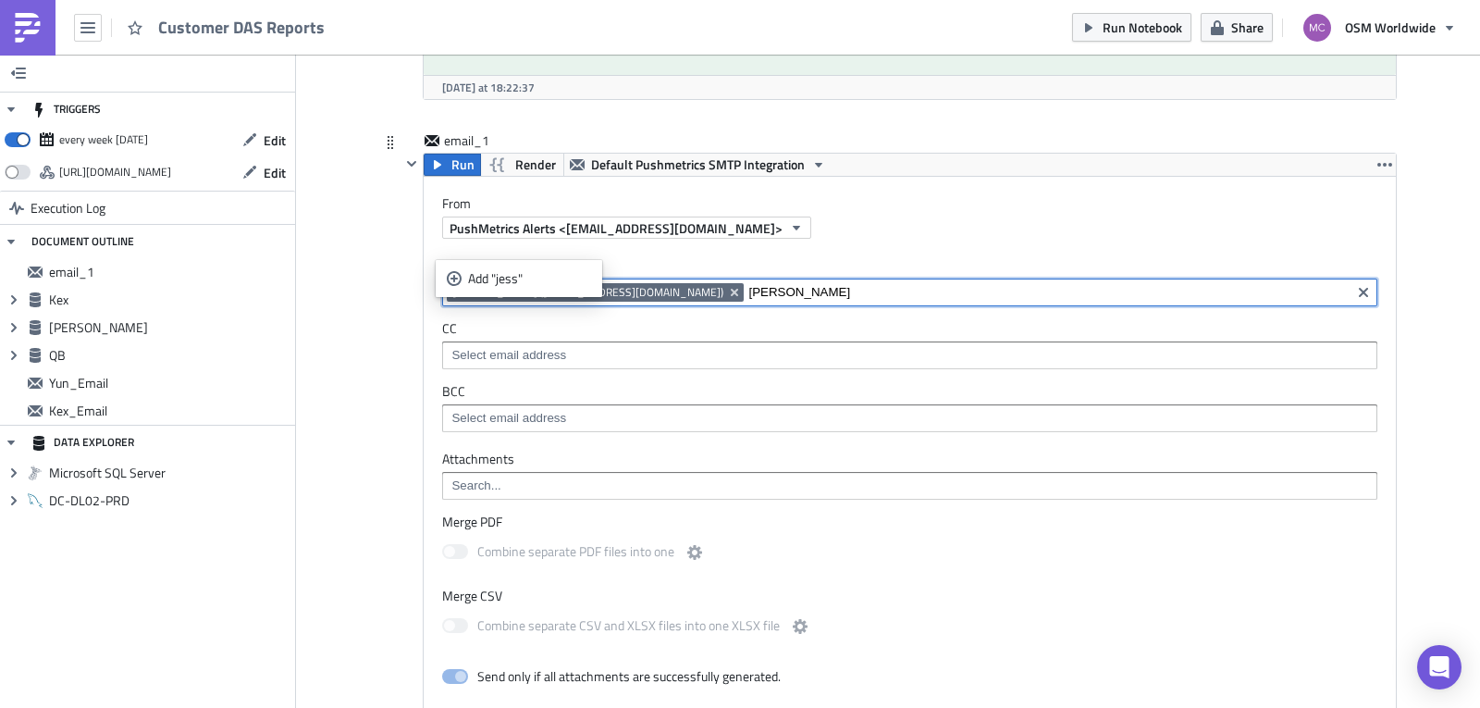
click at [764, 283] on input "[PERSON_NAME]" at bounding box center [1047, 292] width 598 height 18
type input "j"
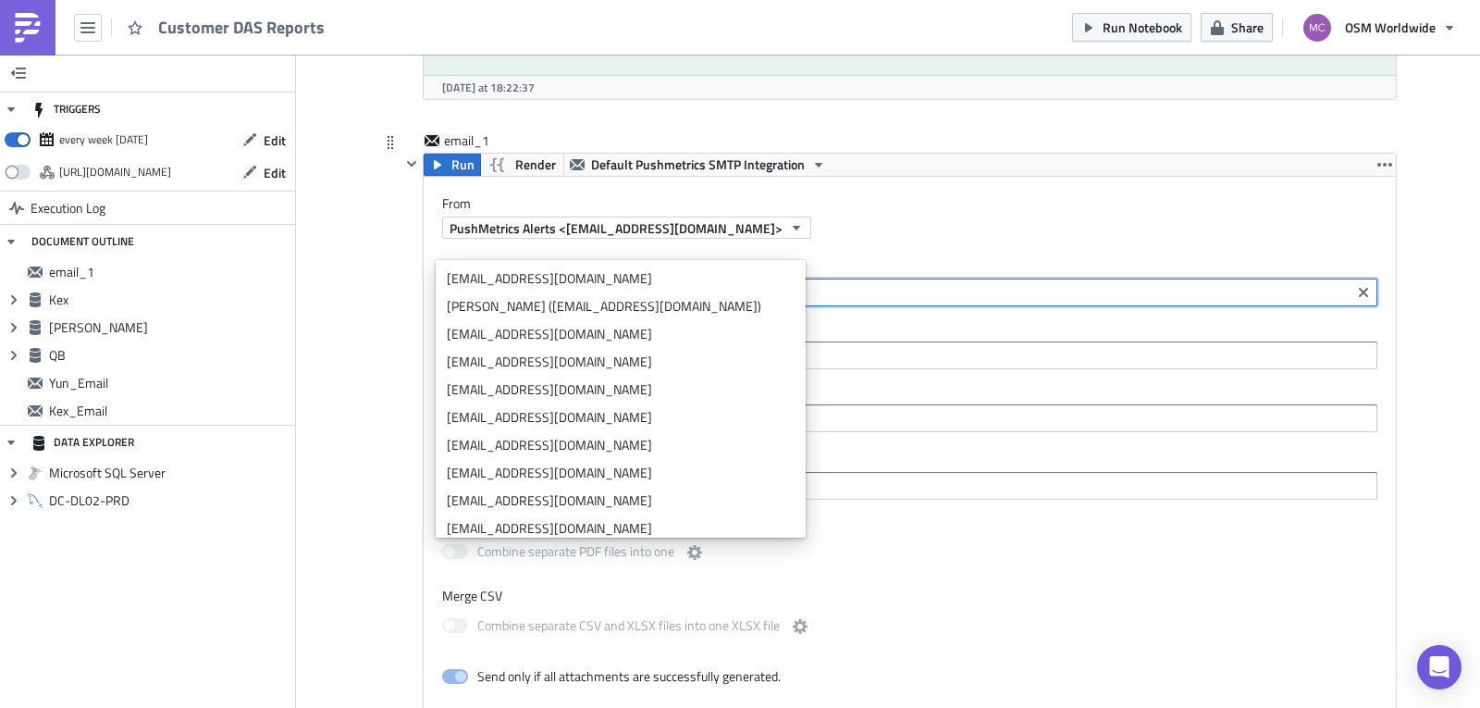
click at [773, 283] on input at bounding box center [1047, 292] width 598 height 18
paste input "[EMAIL_ADDRESS][DOMAIN_NAME]"
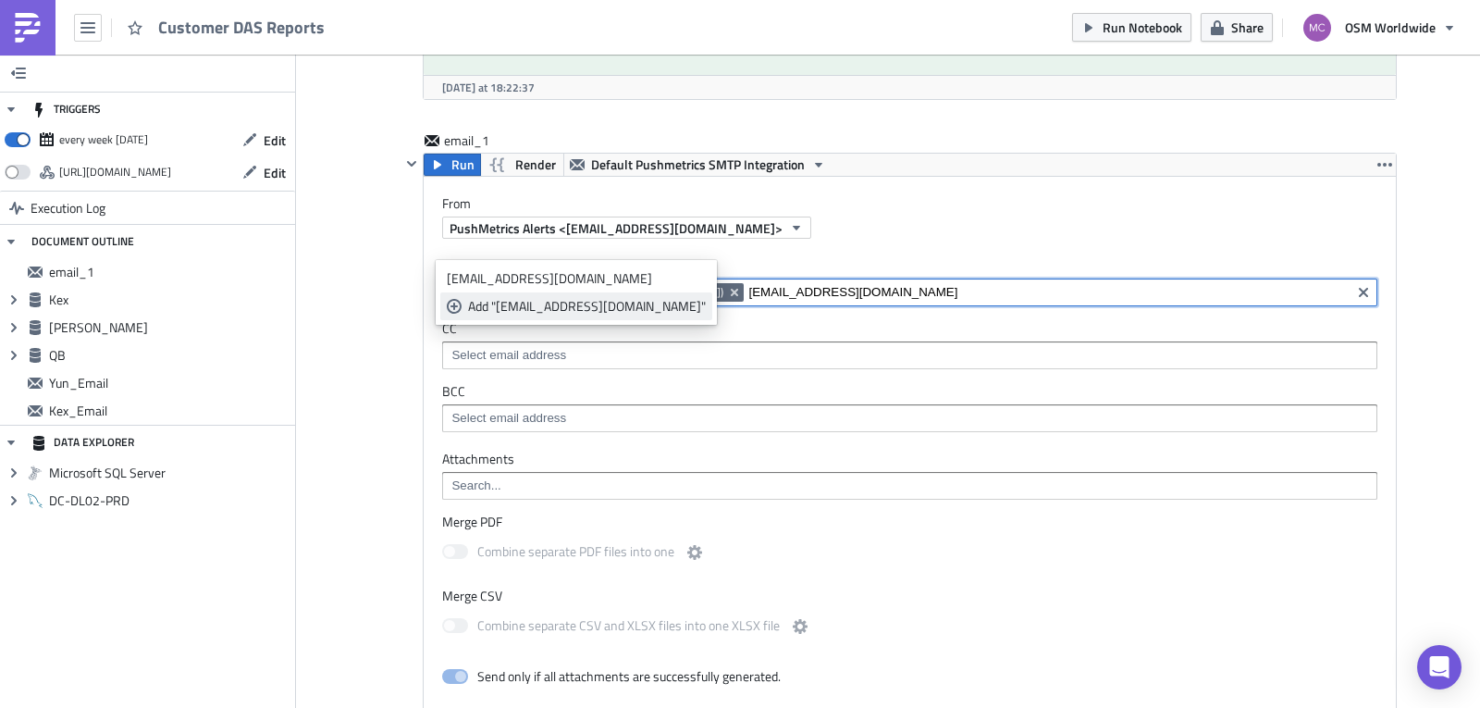
type input "[EMAIL_ADDRESS][DOMAIN_NAME]"
click at [576, 306] on div "Add "[EMAIL_ADDRESS][DOMAIN_NAME]"" at bounding box center [587, 306] width 238 height 18
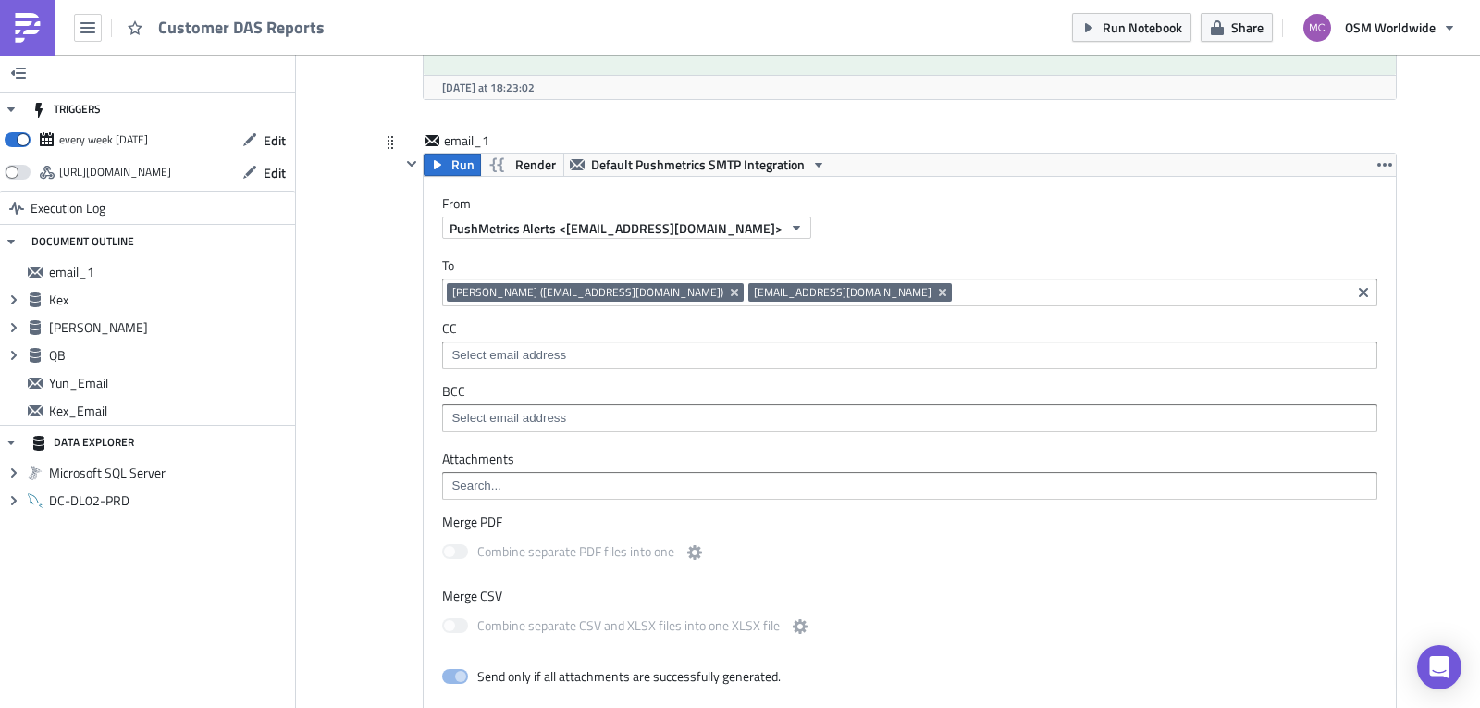
click at [976, 383] on label "BCC" at bounding box center [909, 391] width 935 height 17
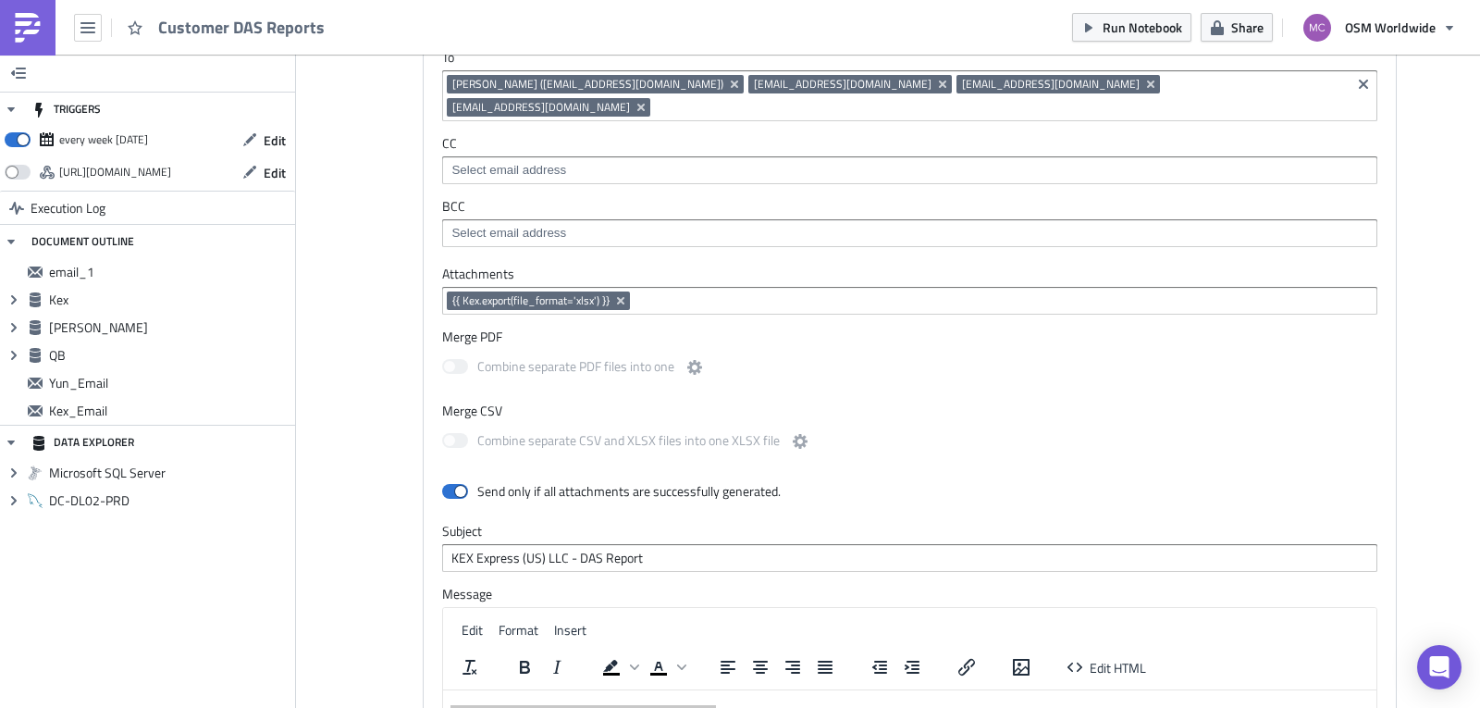
scroll to position [2615, 0]
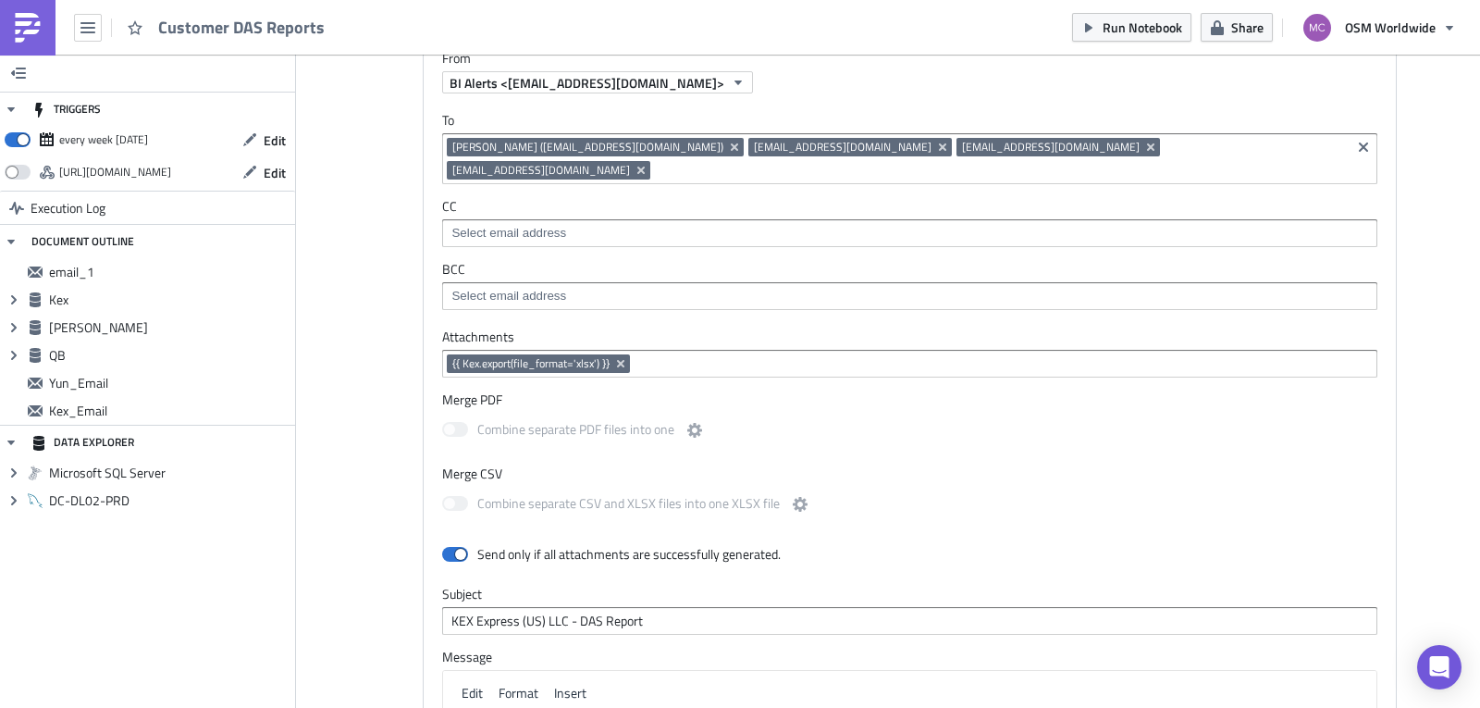
click at [1256, 161] on input at bounding box center [1000, 170] width 691 height 18
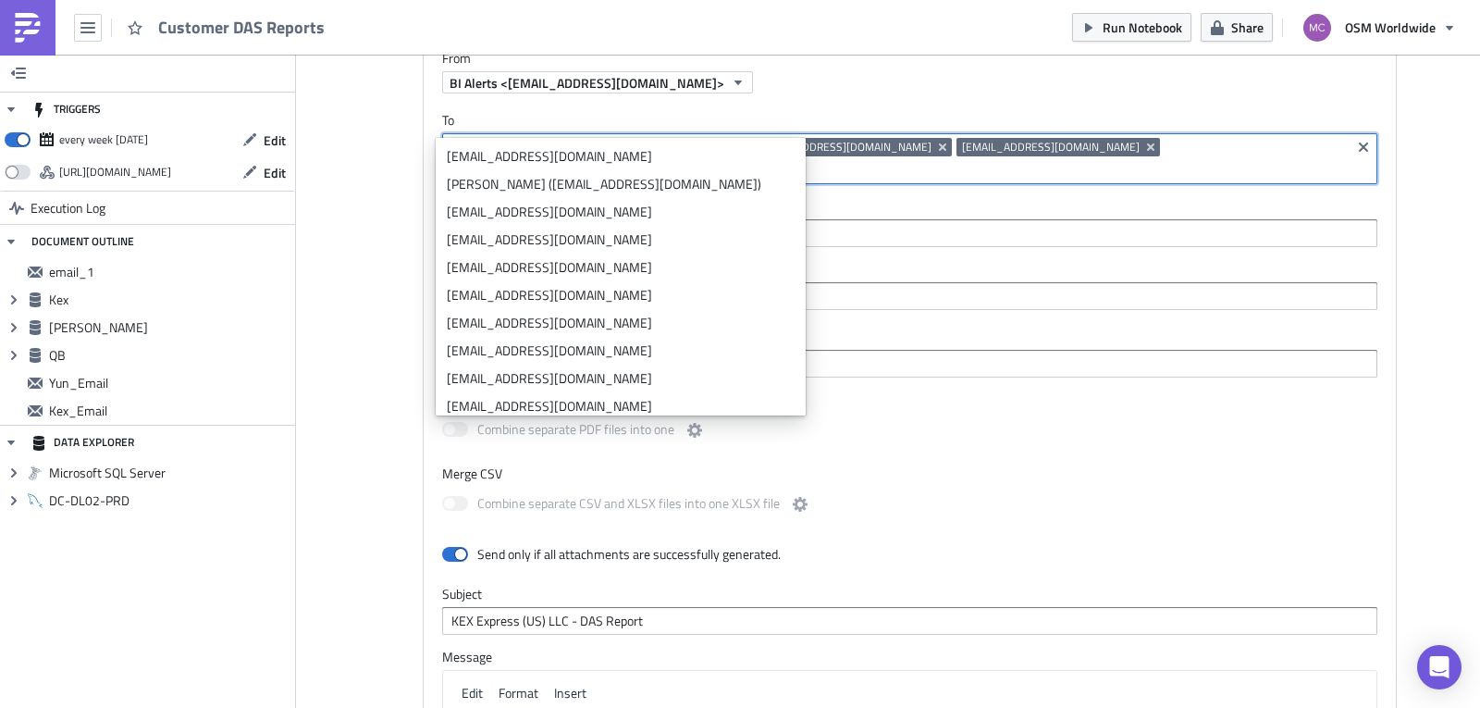
paste input "[EMAIL_ADDRESS][DOMAIN_NAME]"
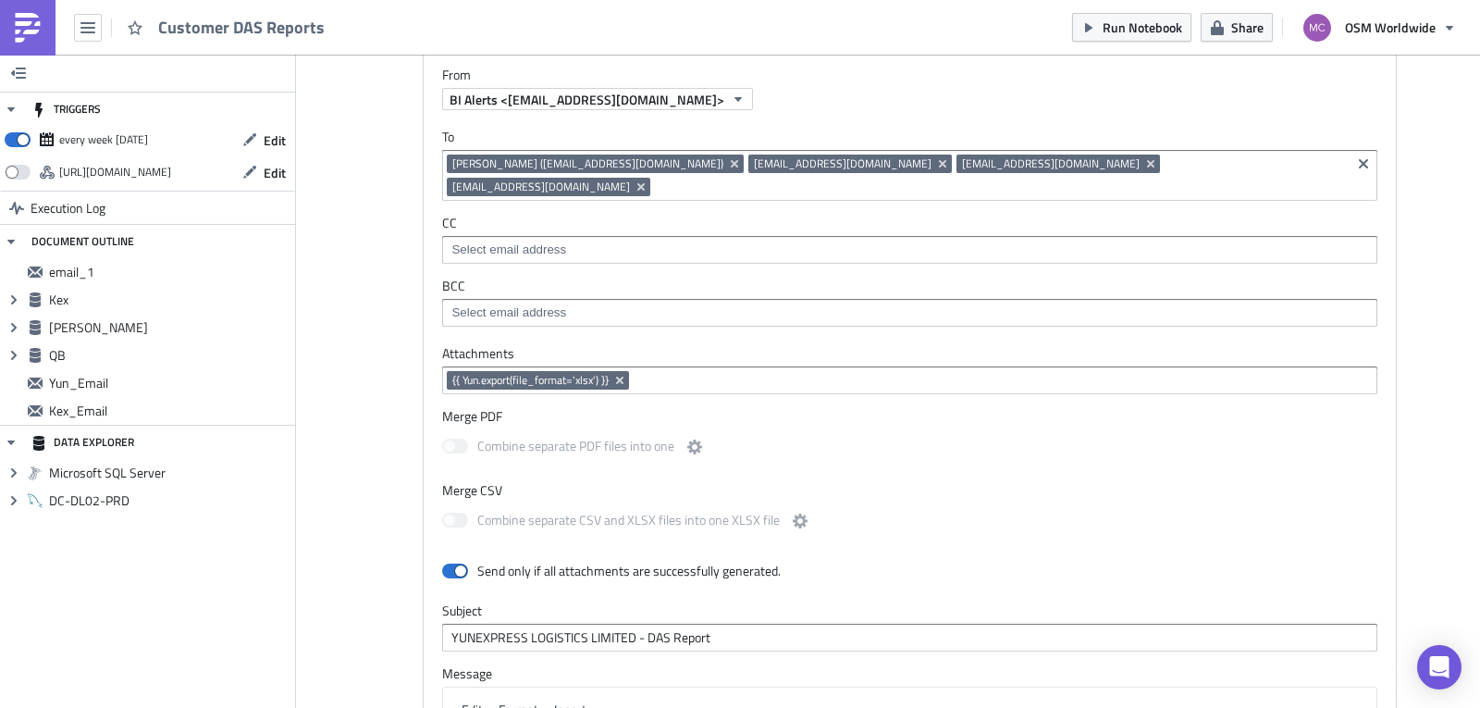
scroll to position [1416, 0]
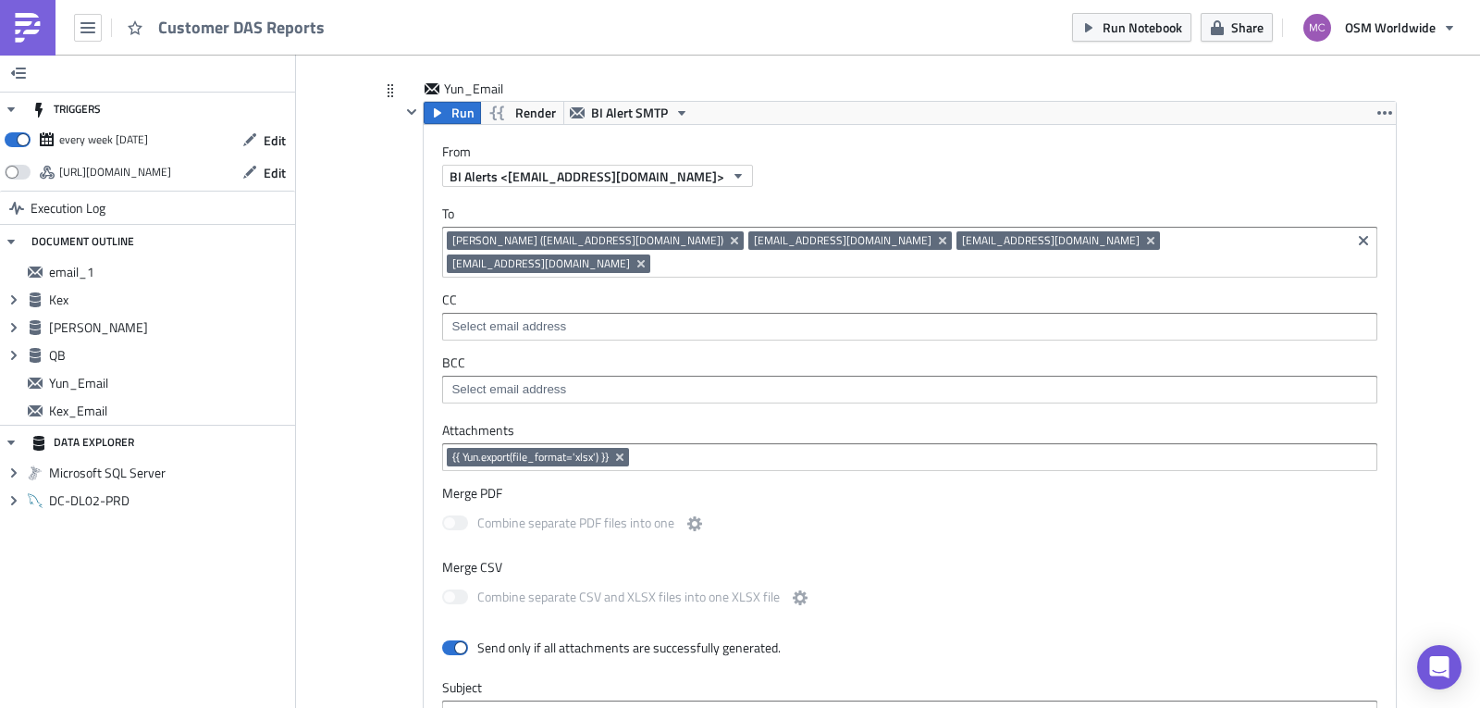
type input "[EMAIL_ADDRESS][DOMAIN_NAME]"
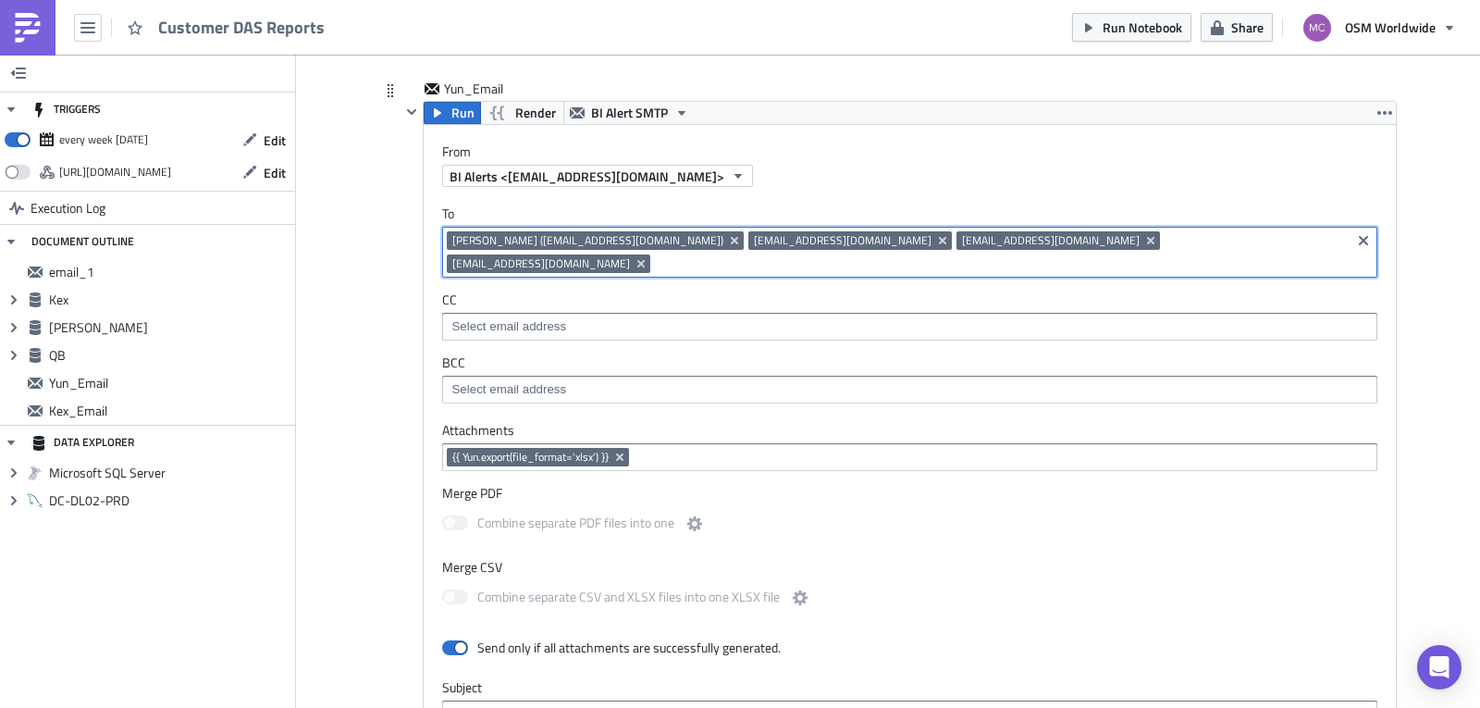
click at [1251, 254] on input at bounding box center [1000, 263] width 691 height 18
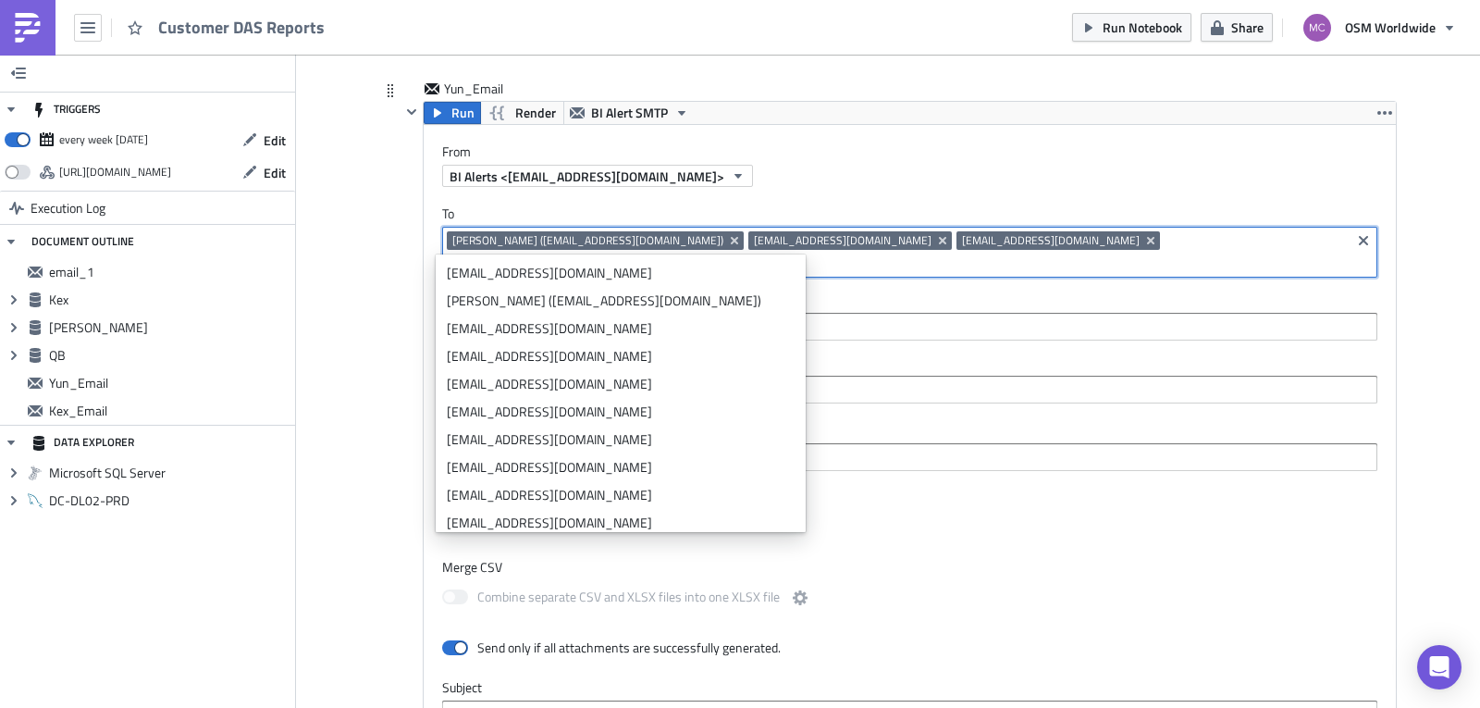
paste input "[EMAIL_ADDRESS][DOMAIN_NAME]"
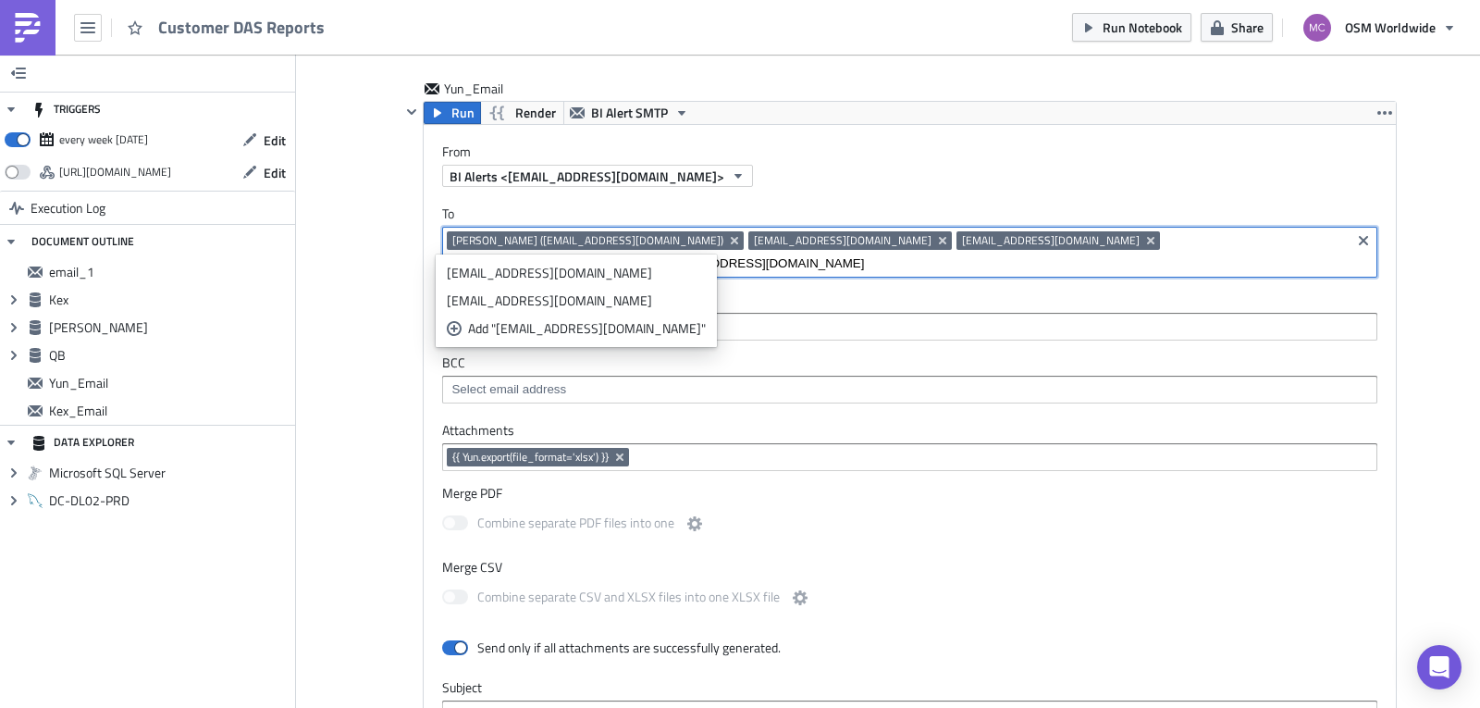
type input "[EMAIL_ADDRESS][DOMAIN_NAME]"
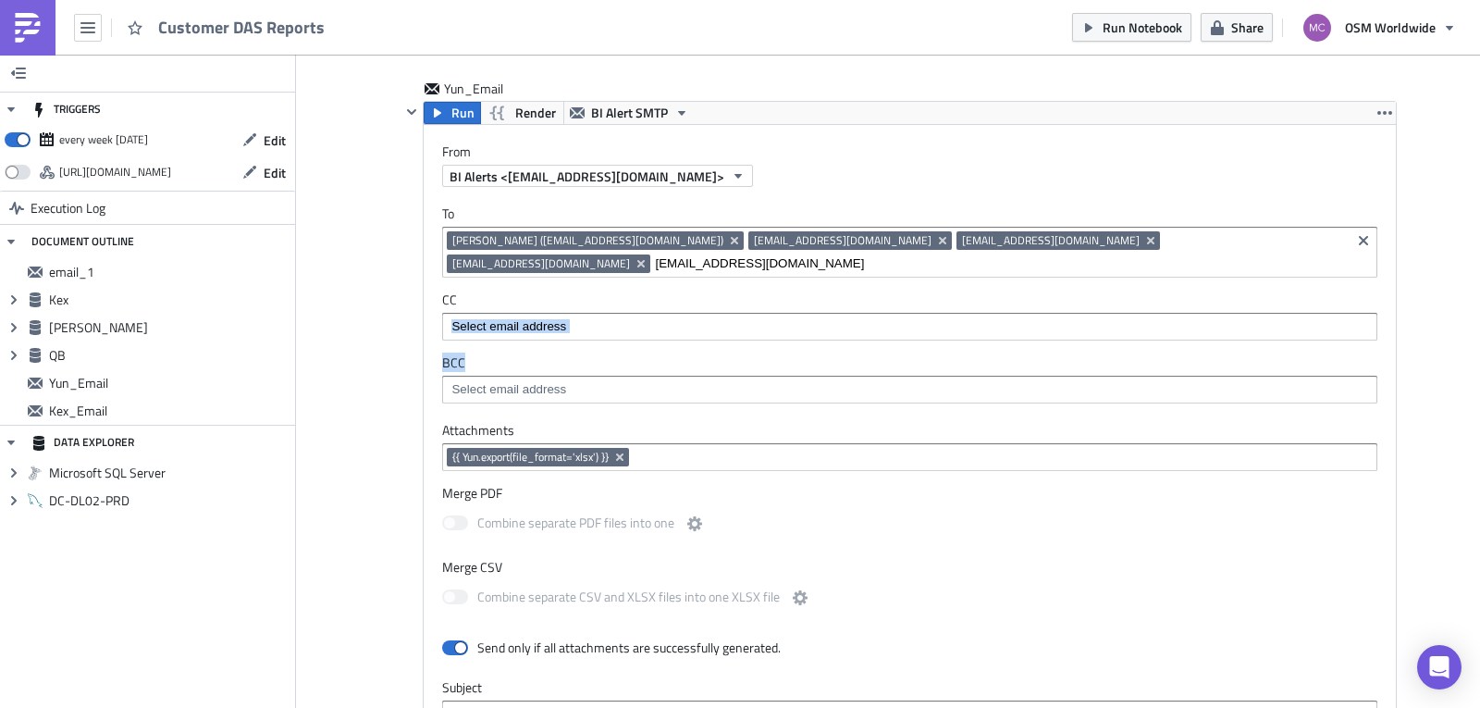
click at [1467, 315] on main "TRIGGERS every week [DATE] Edit [URL][DOMAIN_NAME] Edit Execution Log DOCUMENT …" at bounding box center [740, 383] width 1480 height 656
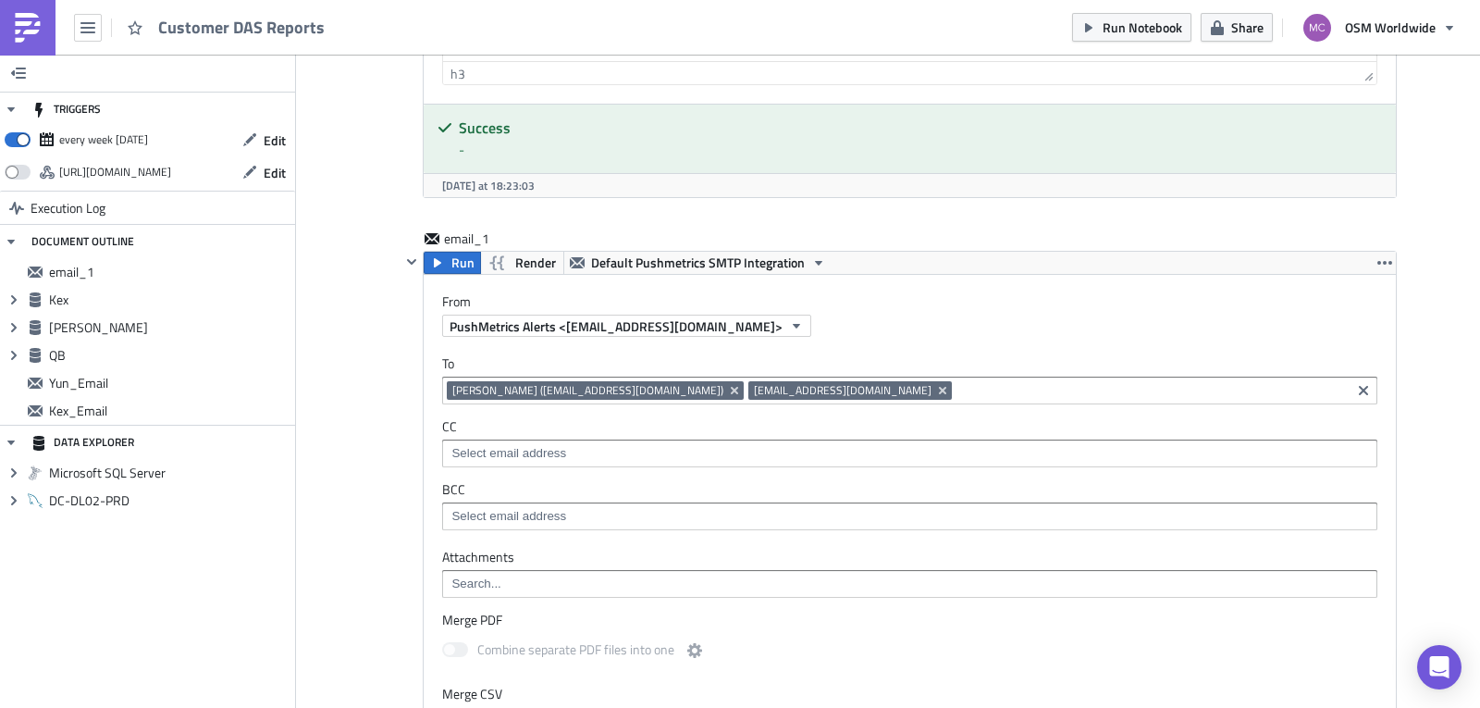
scroll to position [3399, 0]
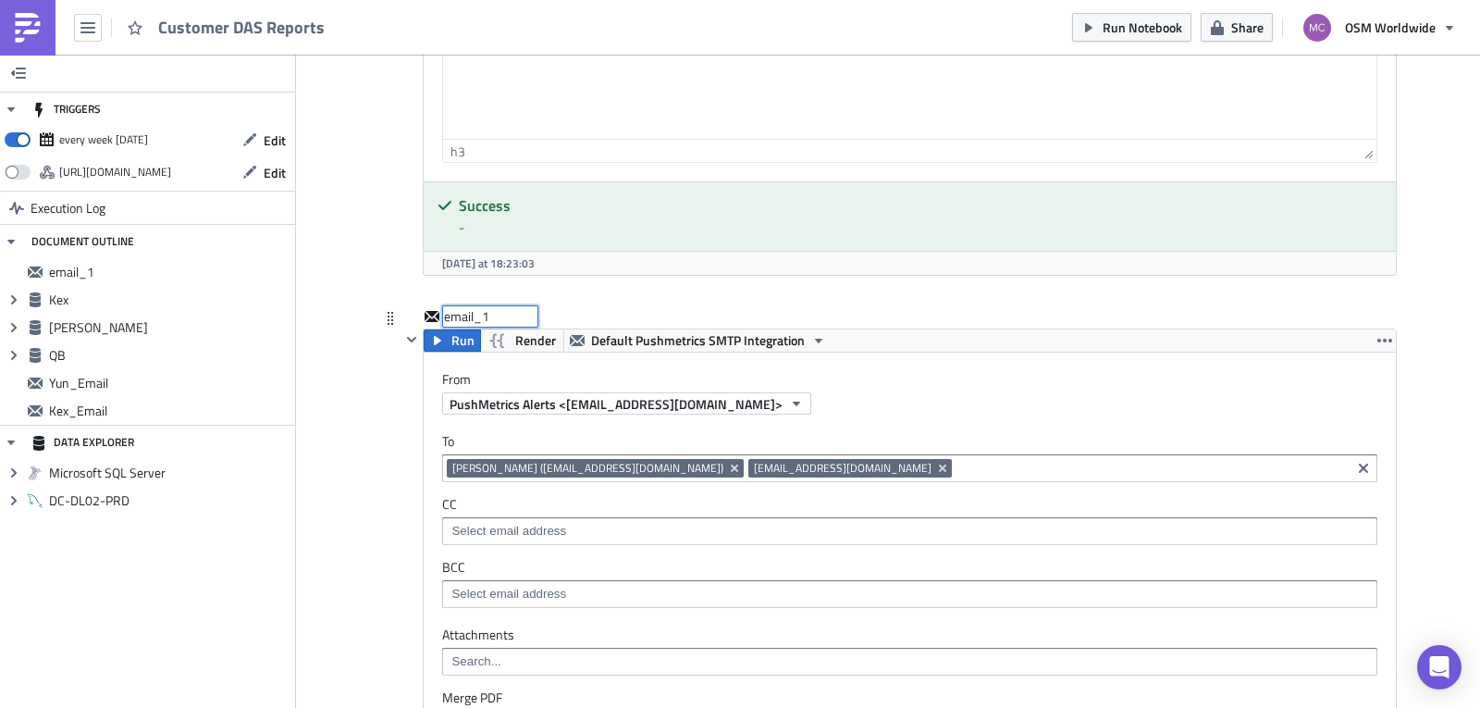
click at [519, 307] on div "email_1 email_1" at bounding box center [490, 316] width 92 height 18
click at [519, 307] on input "email_1" at bounding box center [490, 316] width 92 height 18
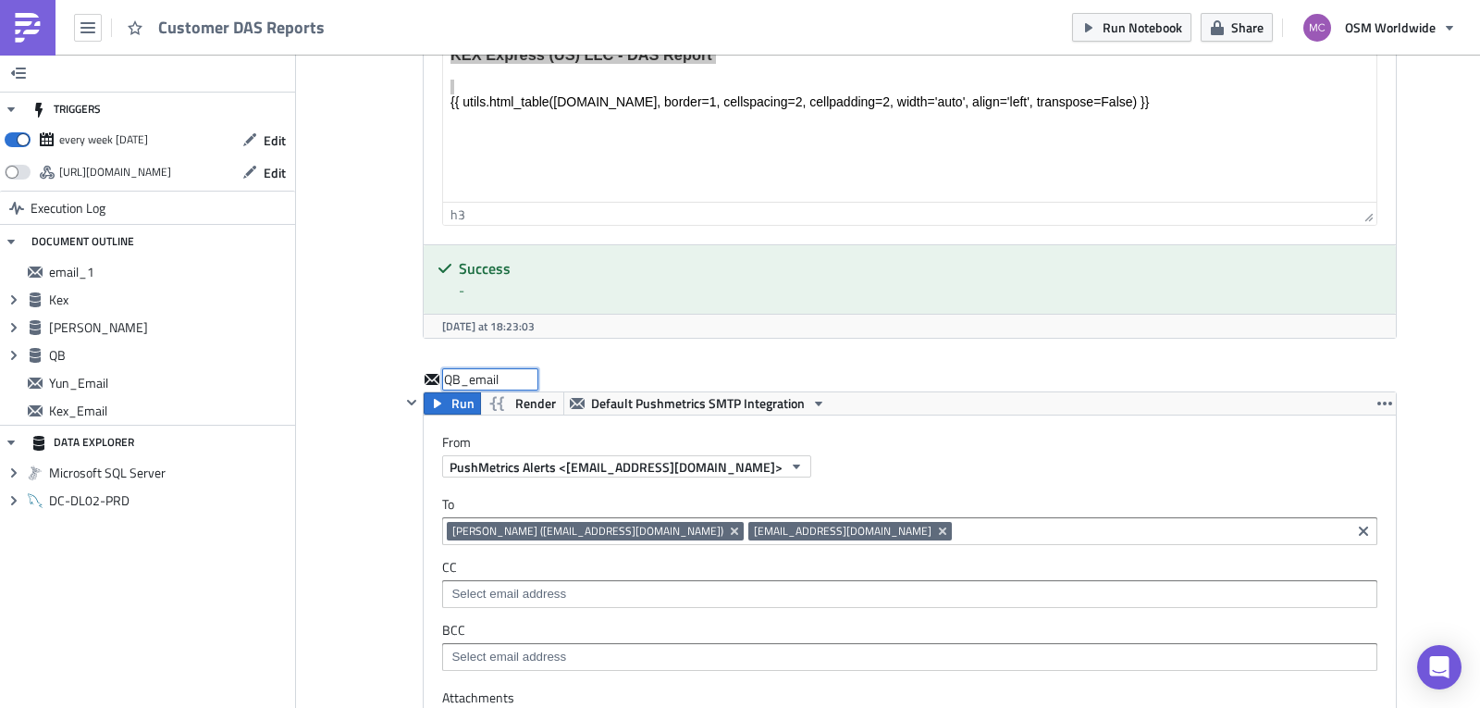
scroll to position [3378, 0]
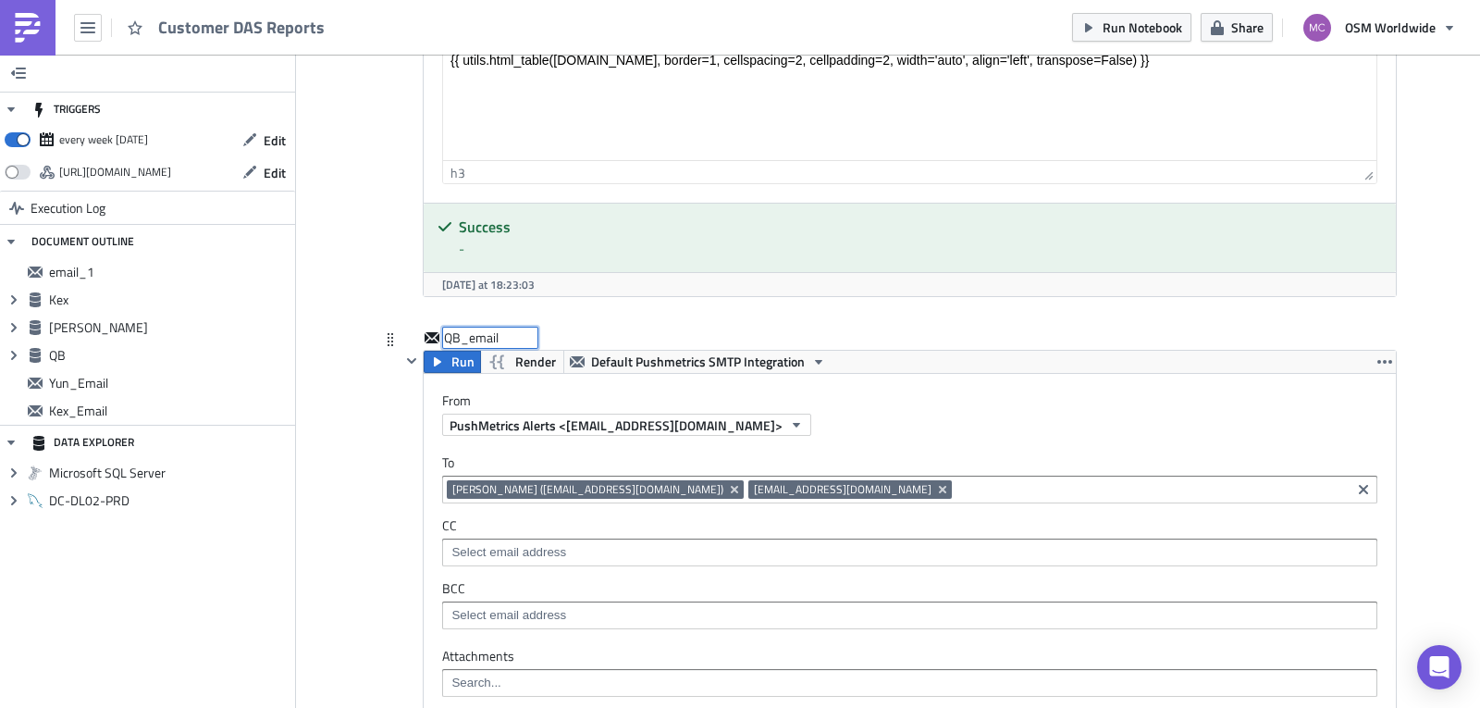
click at [470, 328] on input "QB_email" at bounding box center [490, 337] width 92 height 18
type input "QB_Email"
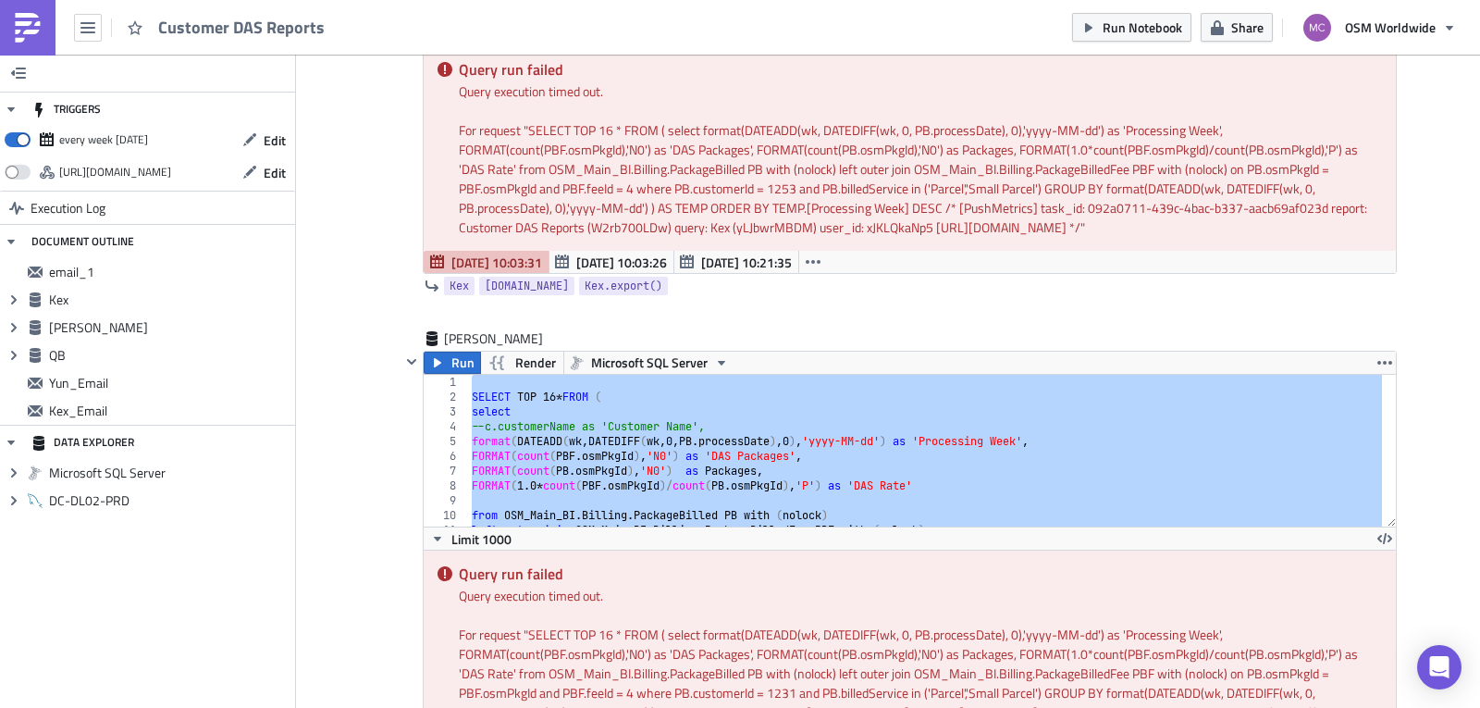
scroll to position [0, 0]
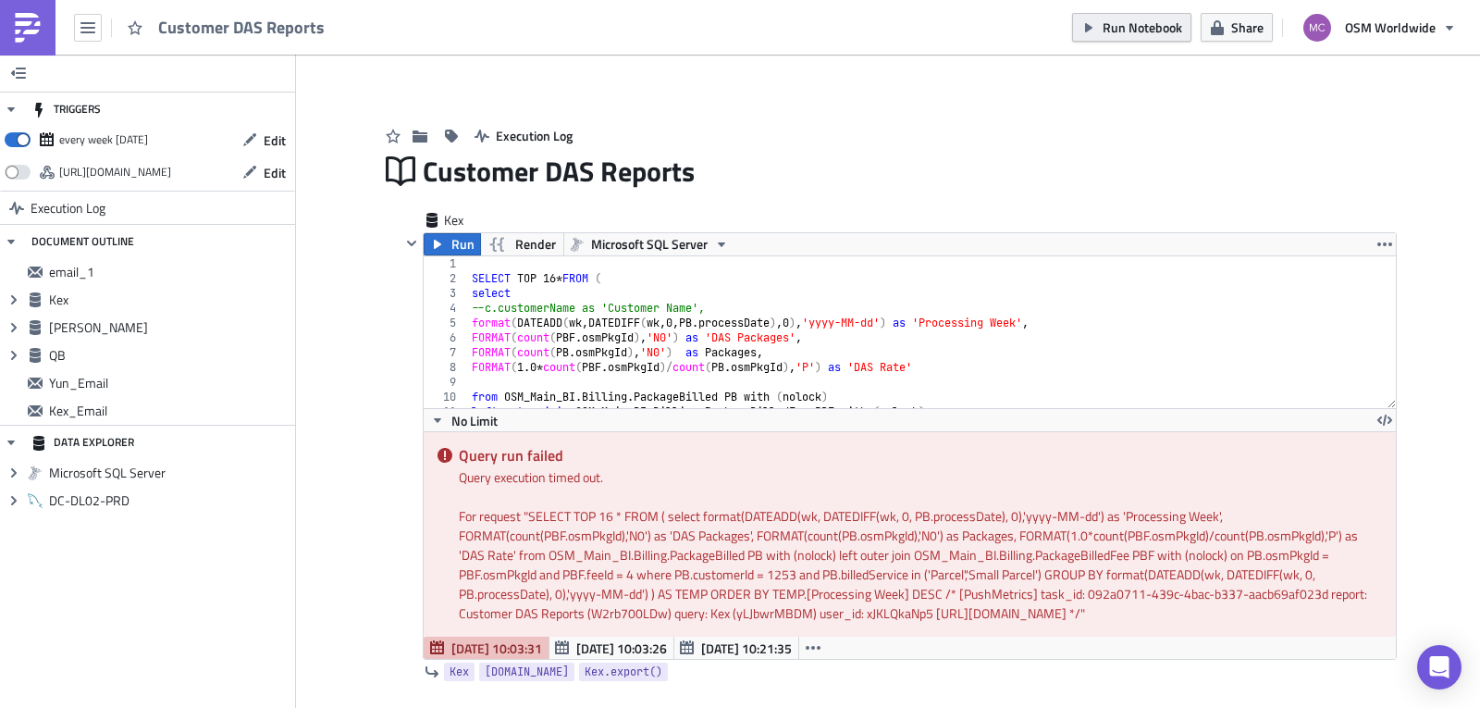
click at [1123, 24] on span "Run Notebook" at bounding box center [1143, 27] width 80 height 19
